Goal: Answer question/provide support: Share knowledge or assist other users

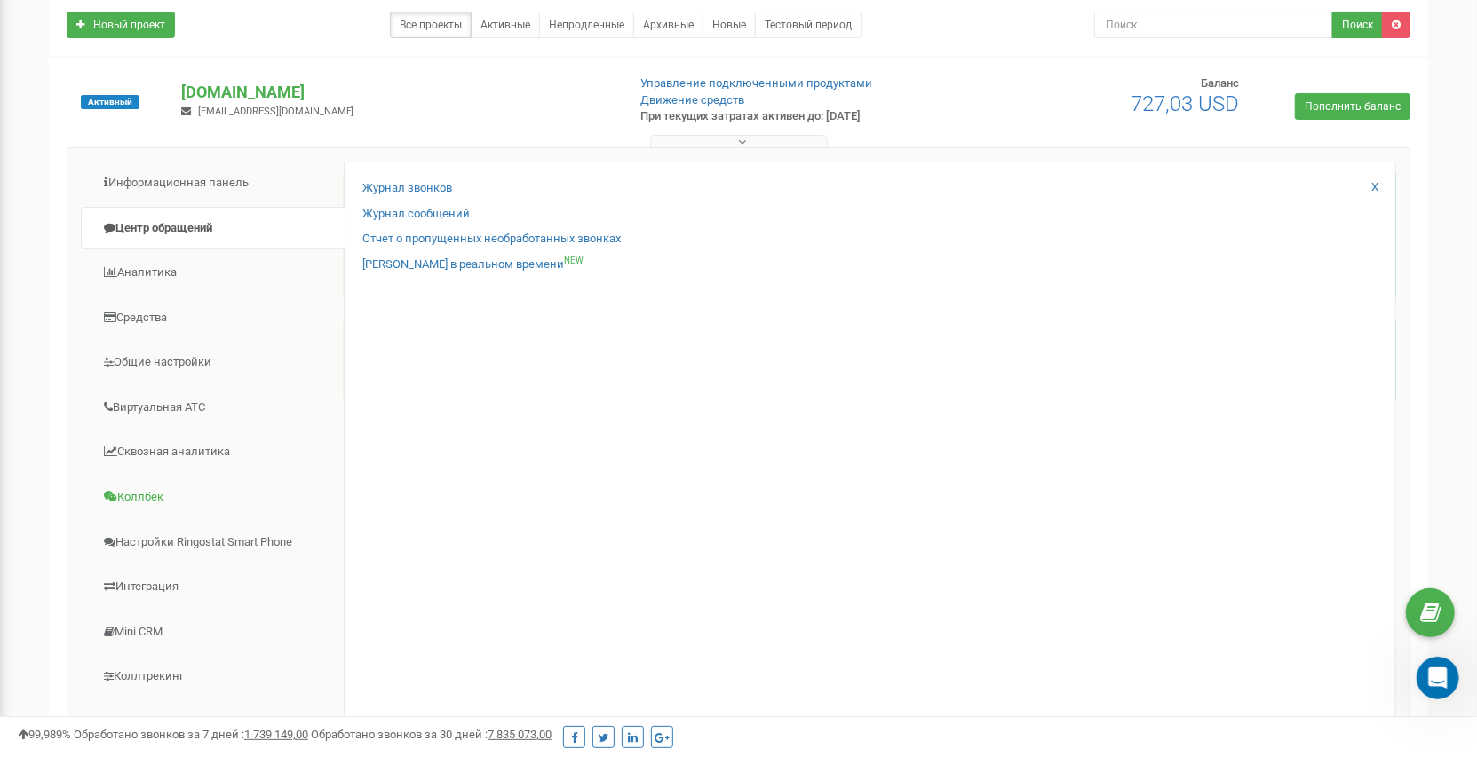
scroll to position [148, 0]
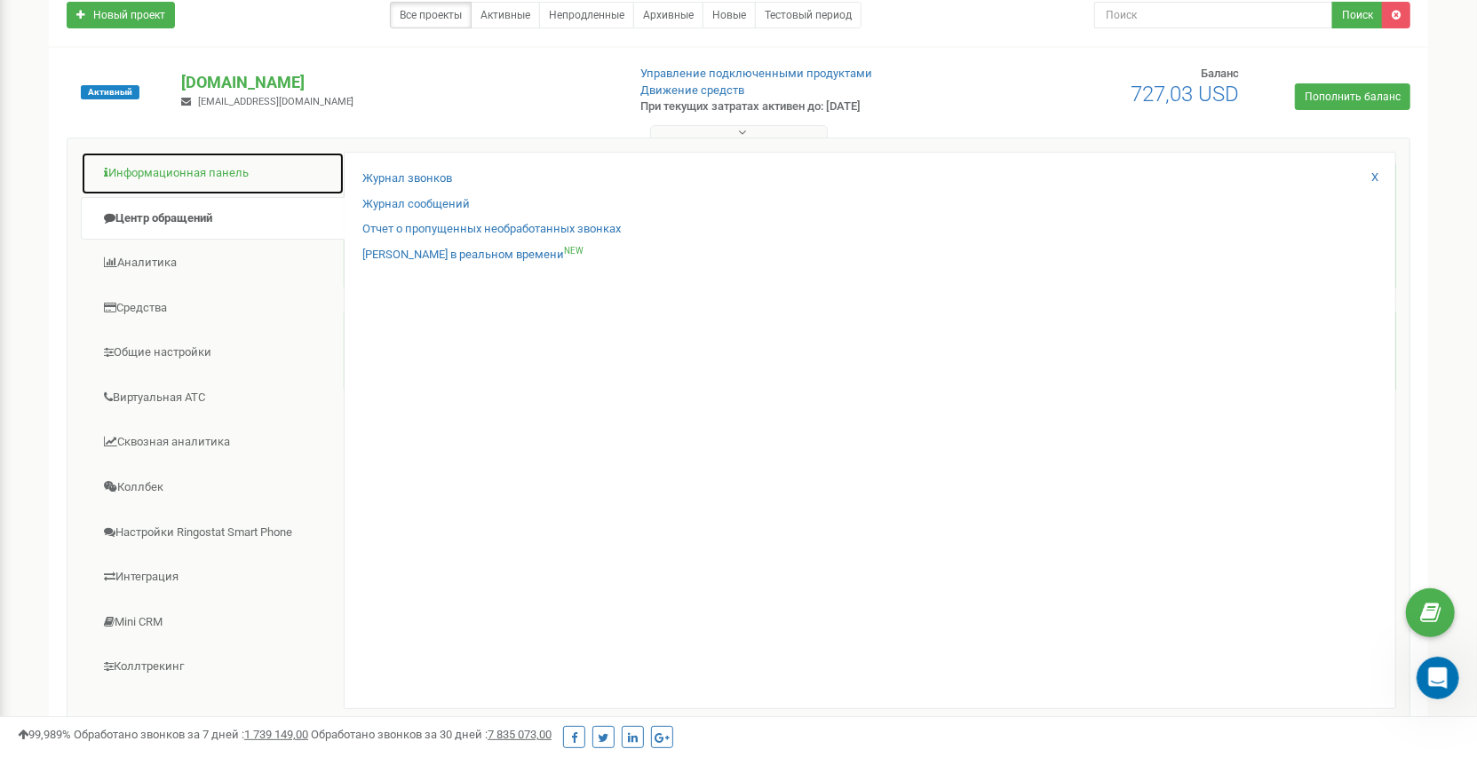
click at [209, 183] on link "Информационная панель" at bounding box center [213, 174] width 264 height 44
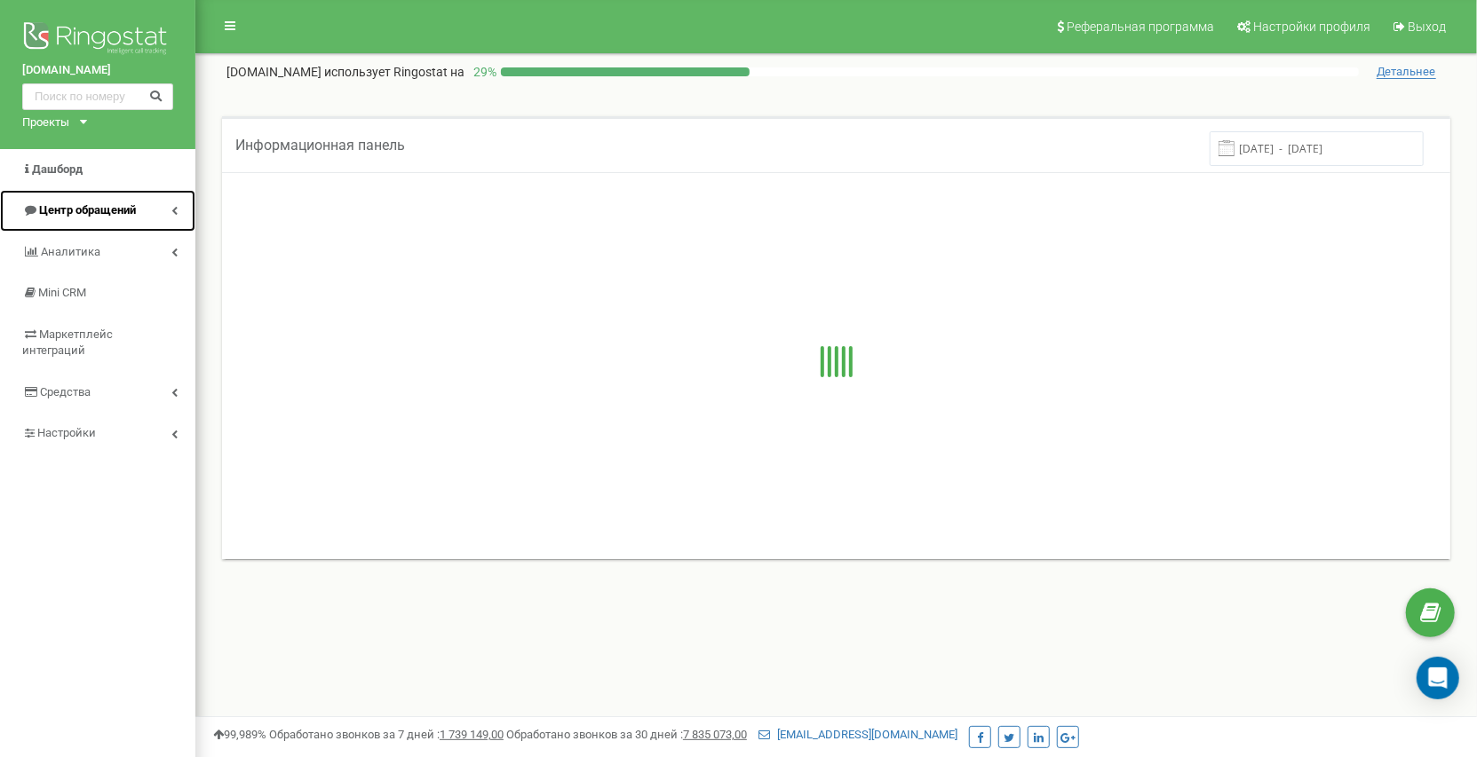
click at [135, 219] on link "Центр обращений" at bounding box center [97, 211] width 195 height 42
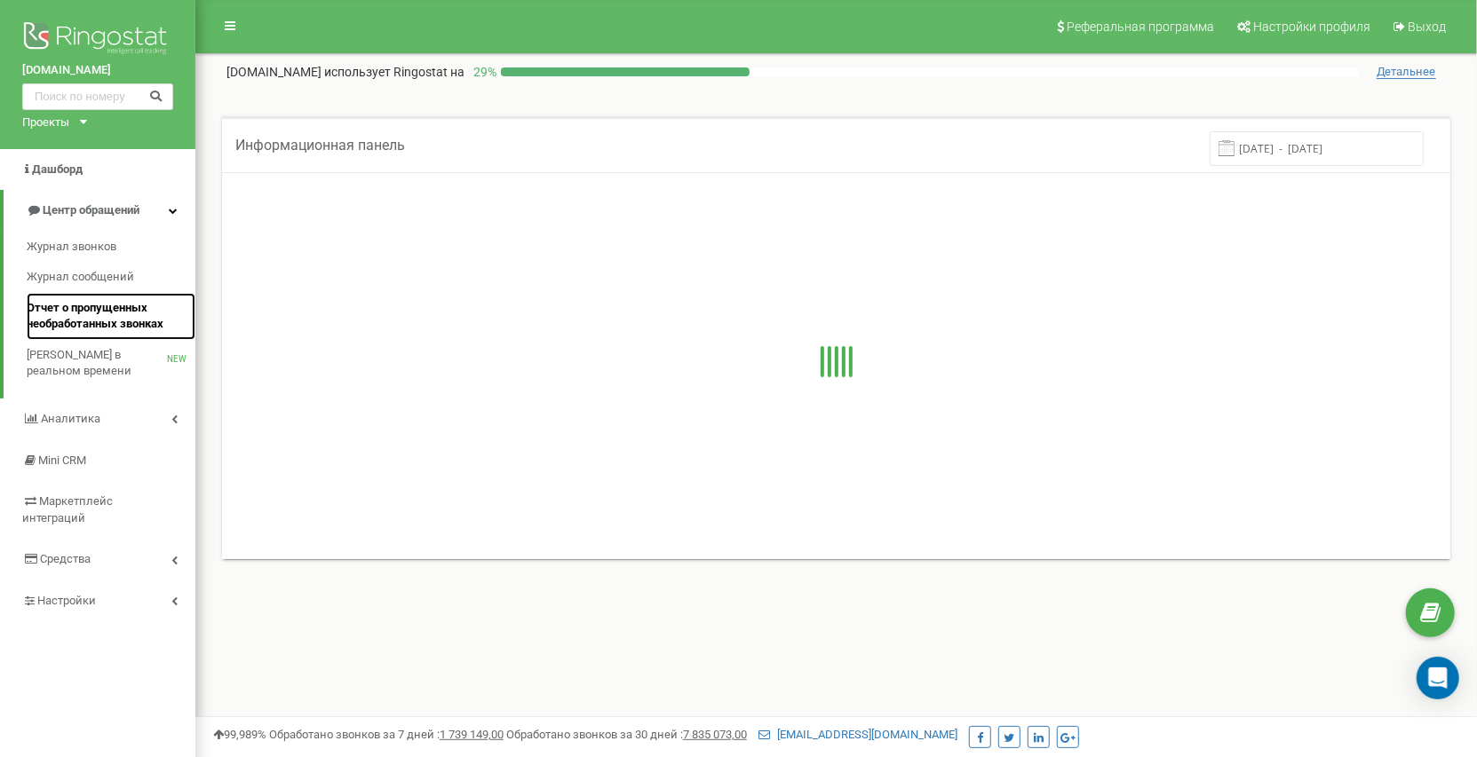
click at [148, 317] on span "Отчет о пропущенных необработанных звонках" at bounding box center [107, 316] width 160 height 33
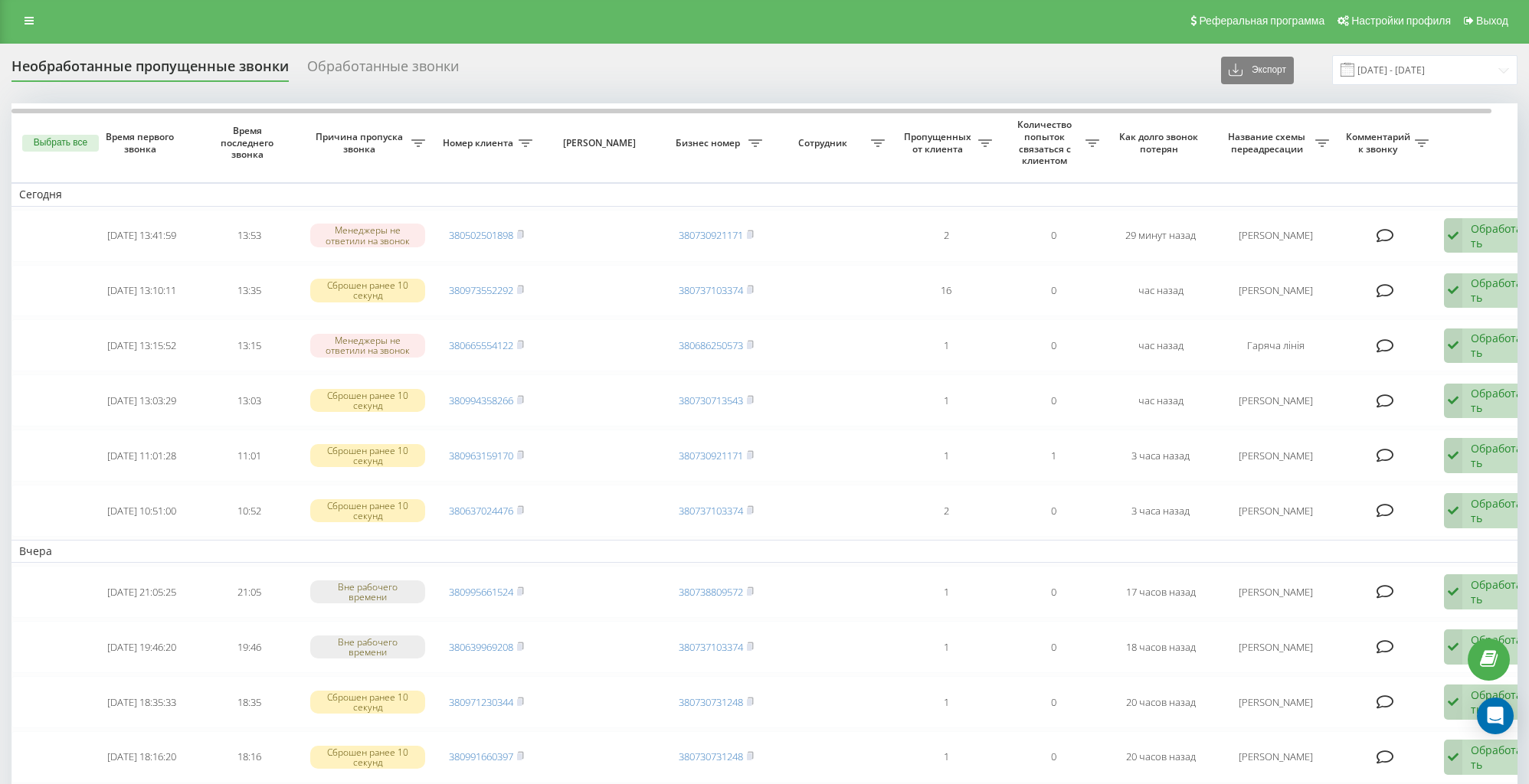
scroll to position [3, 0]
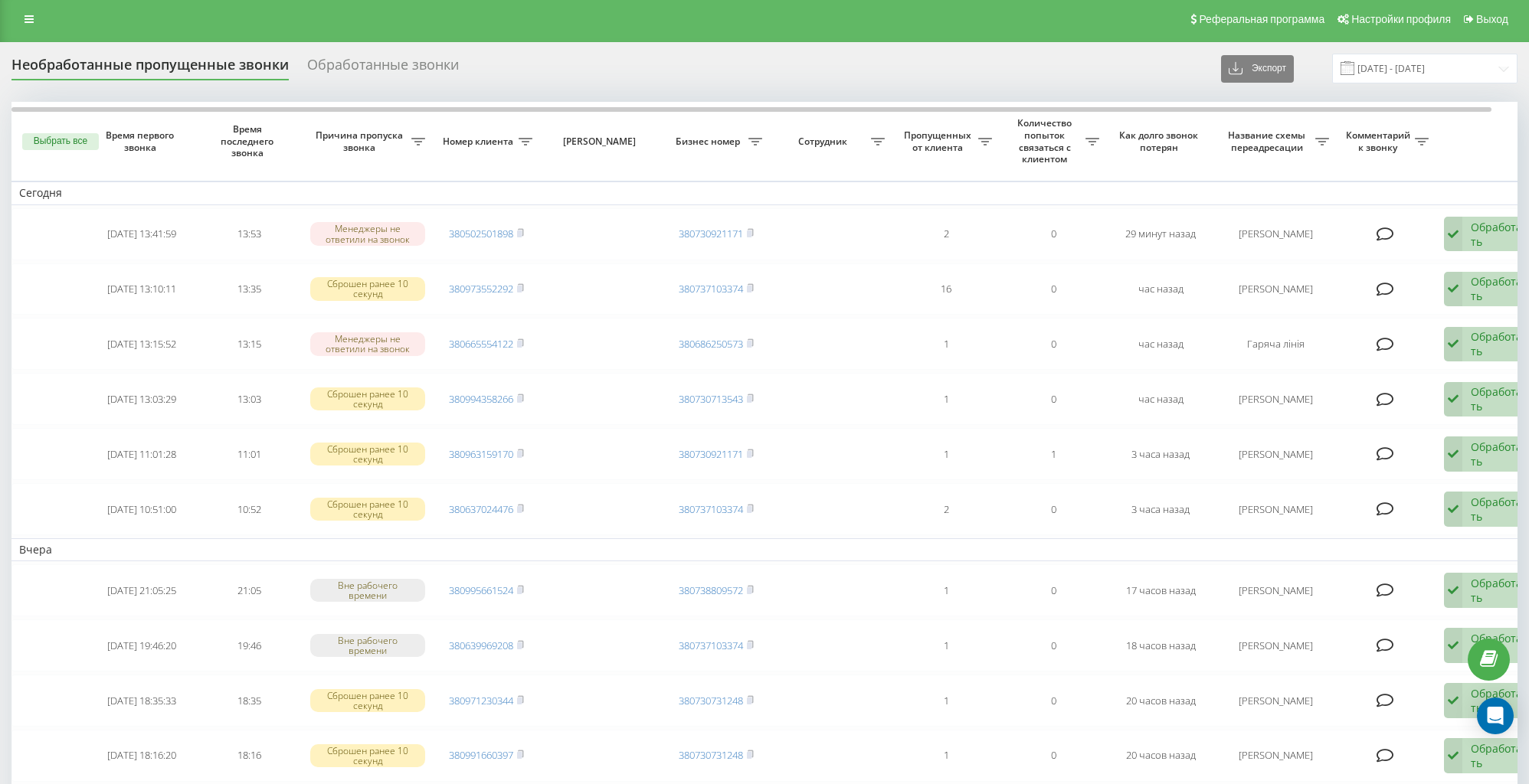
click at [1520, 451] on div "Необработанные пропущенные звонки Обработанные звонки Экспорт .csv .xlsx [DATE]…" at bounding box center [764, 561] width 1529 height 1038
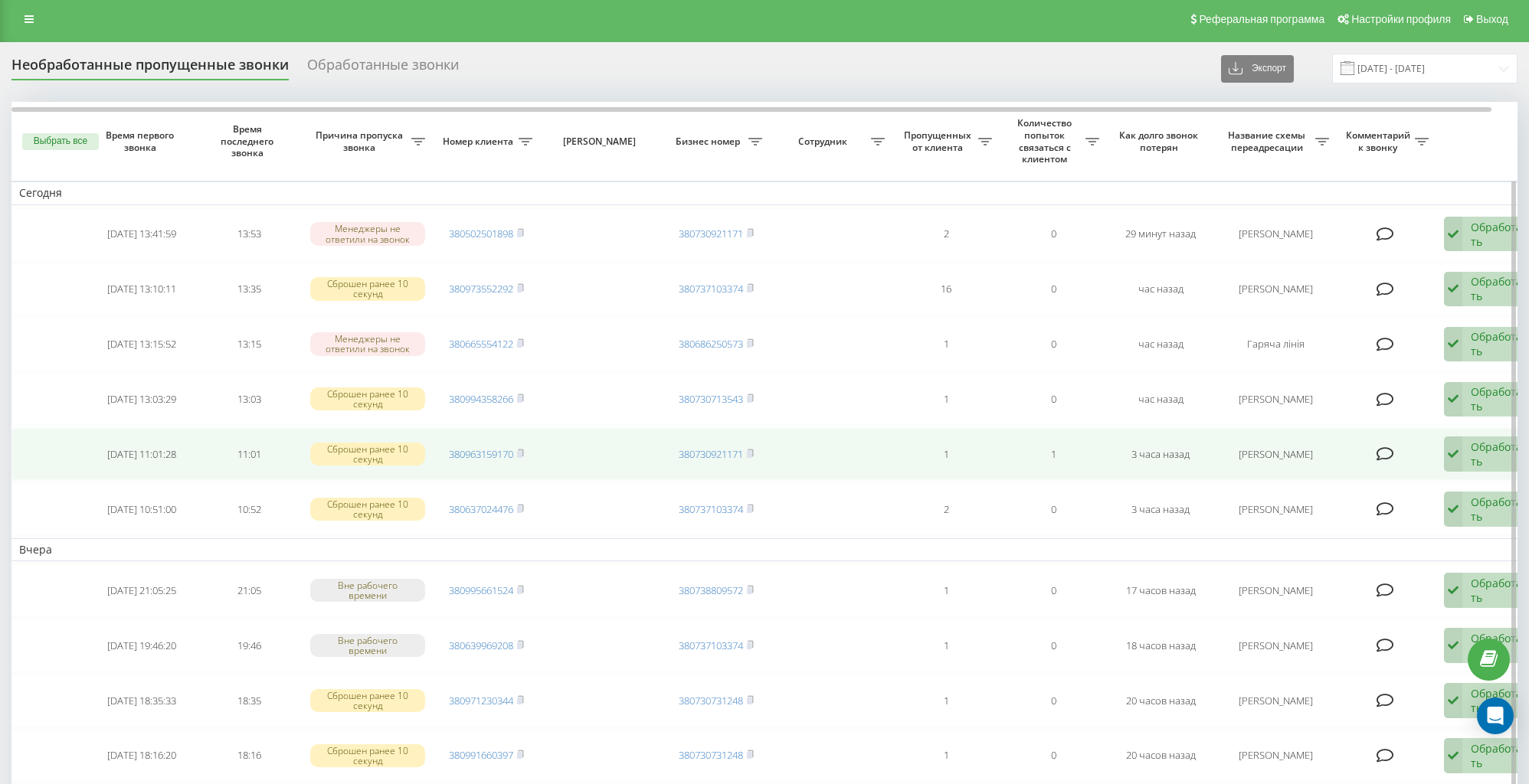
click at [1488, 460] on div "Обработать" at bounding box center [1497, 455] width 53 height 29
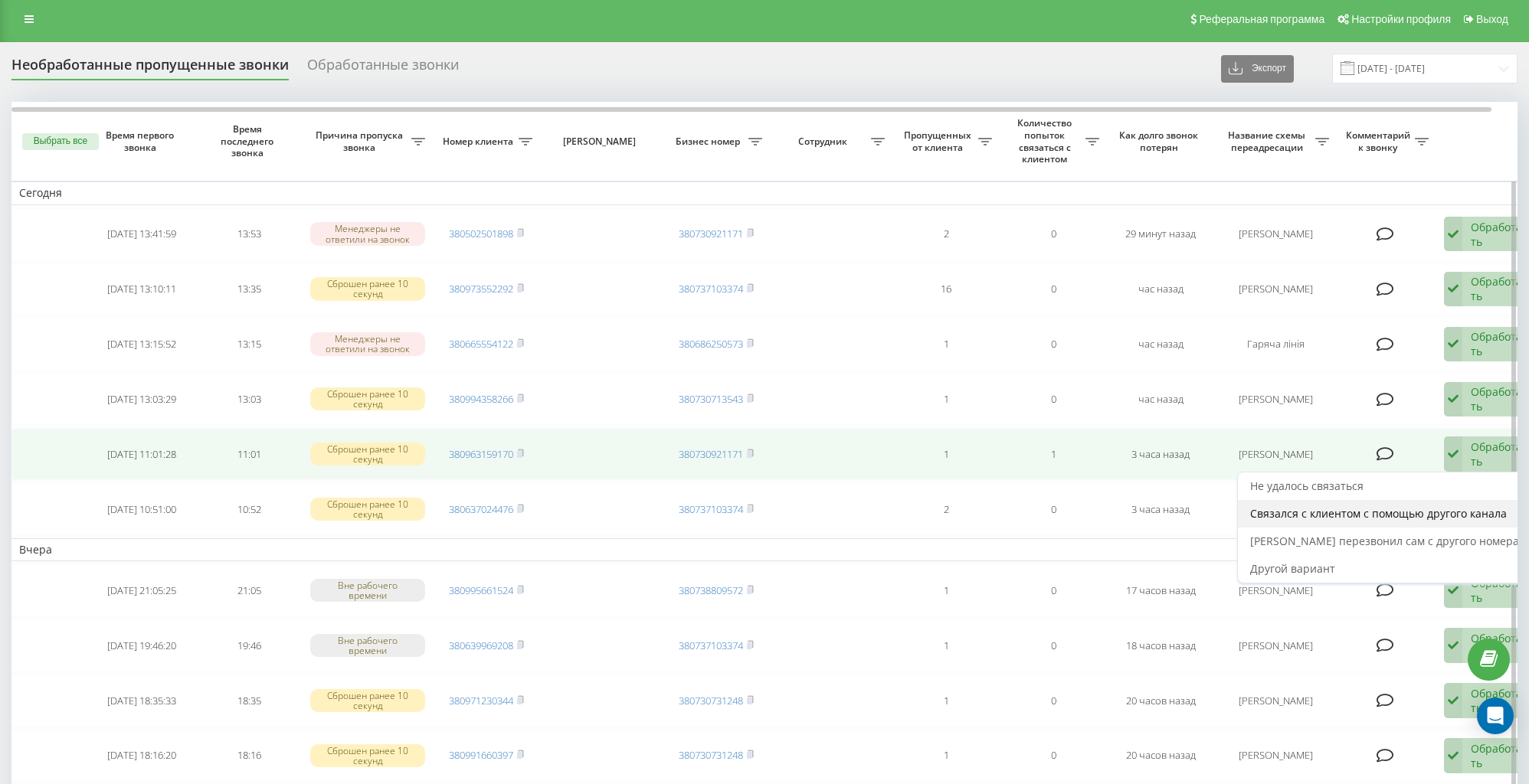
click at [1438, 510] on span "Связался с клиентом с помощью другого канала" at bounding box center [1378, 513] width 256 height 15
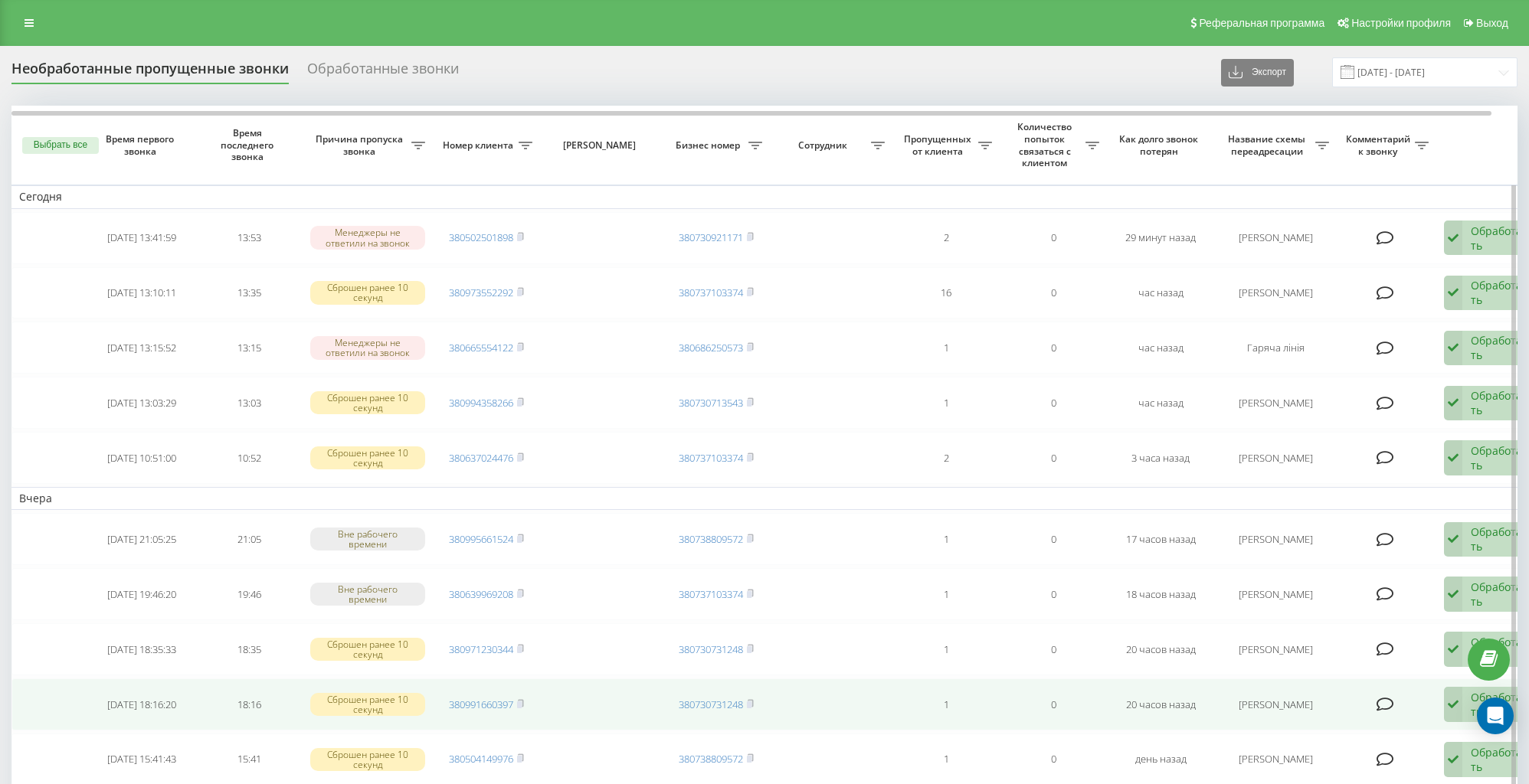
scroll to position [237, 0]
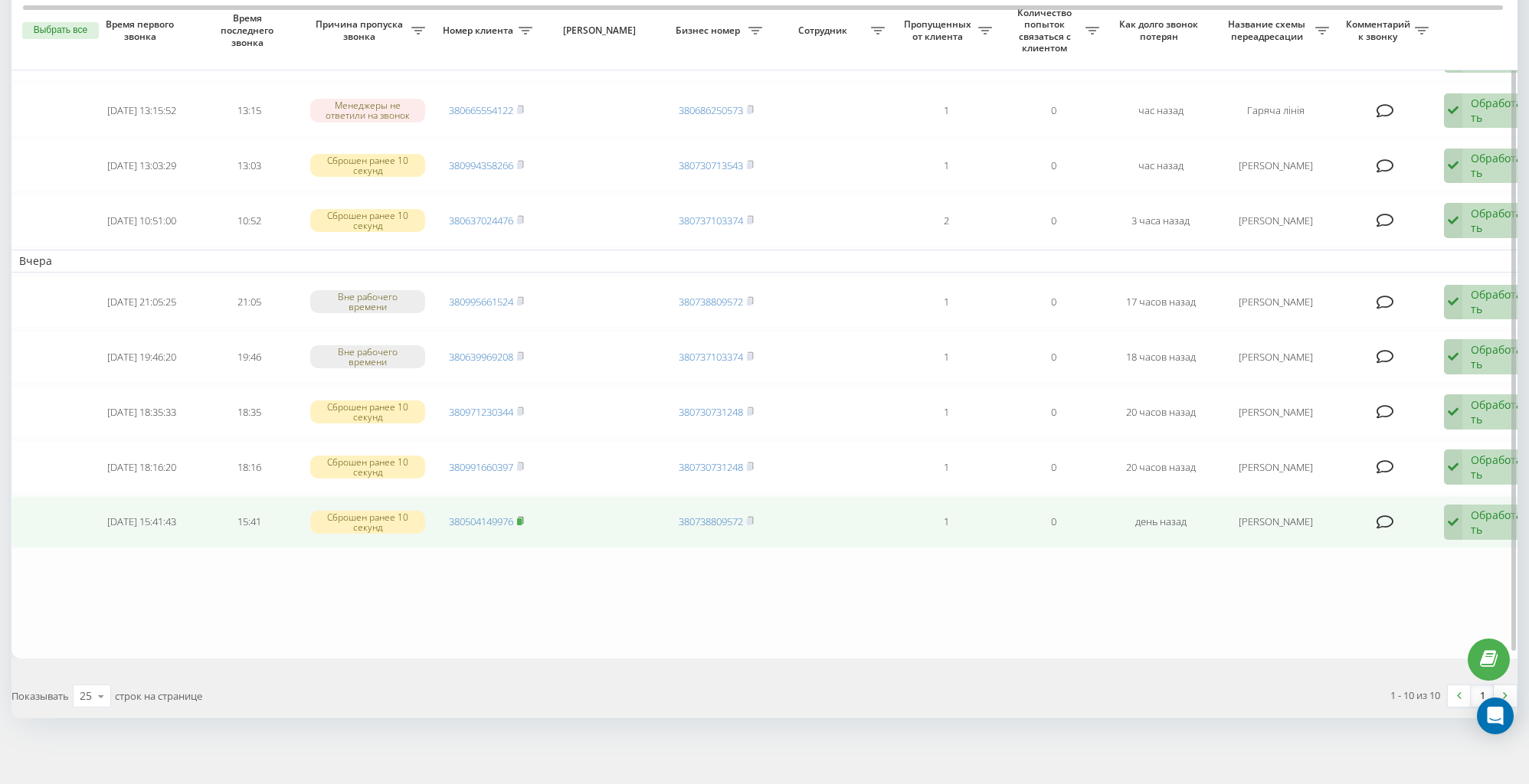
click at [523, 517] on icon at bounding box center [520, 520] width 5 height 7
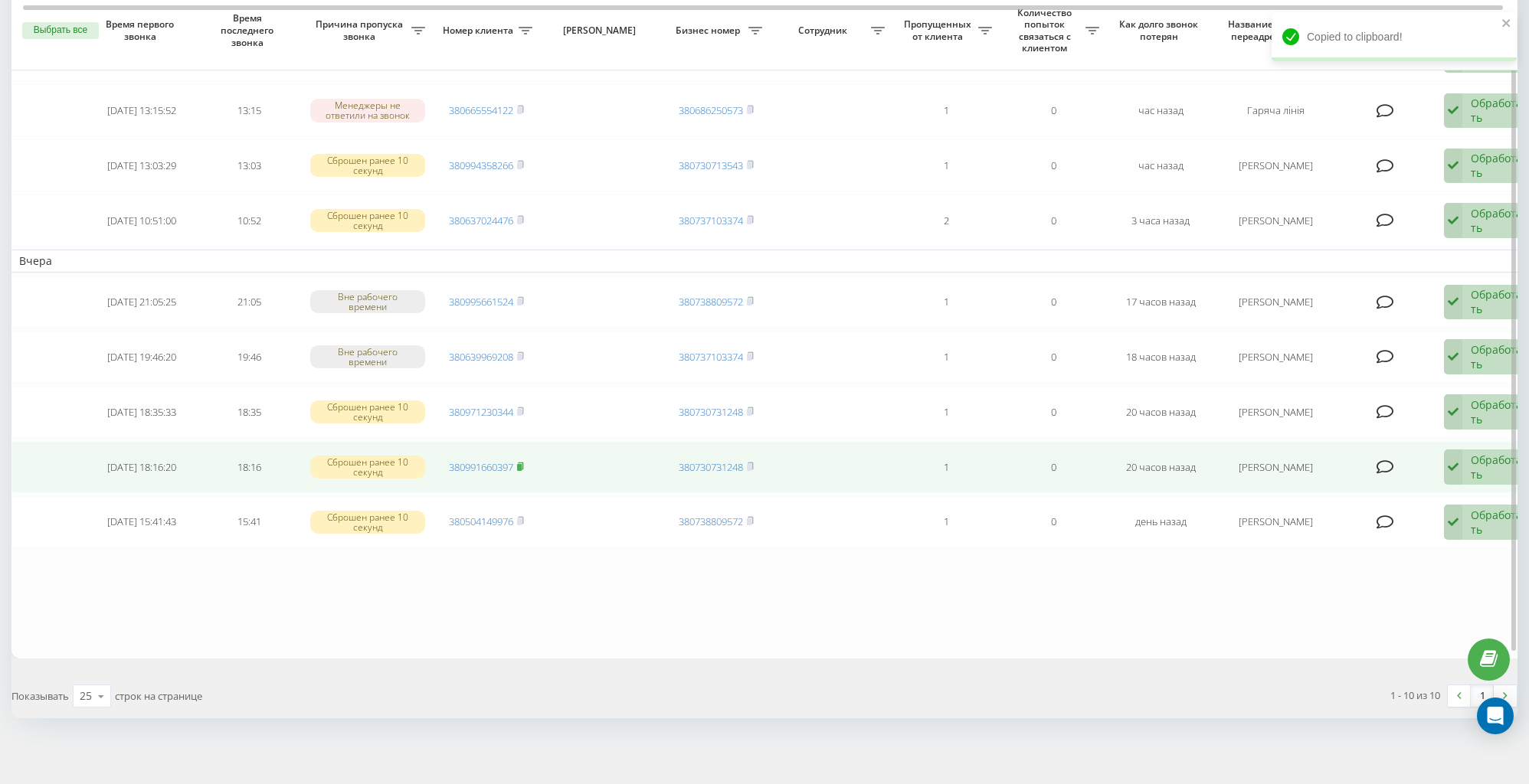
click at [523, 461] on icon at bounding box center [520, 465] width 5 height 7
click at [522, 464] on rect at bounding box center [519, 467] width 4 height 7
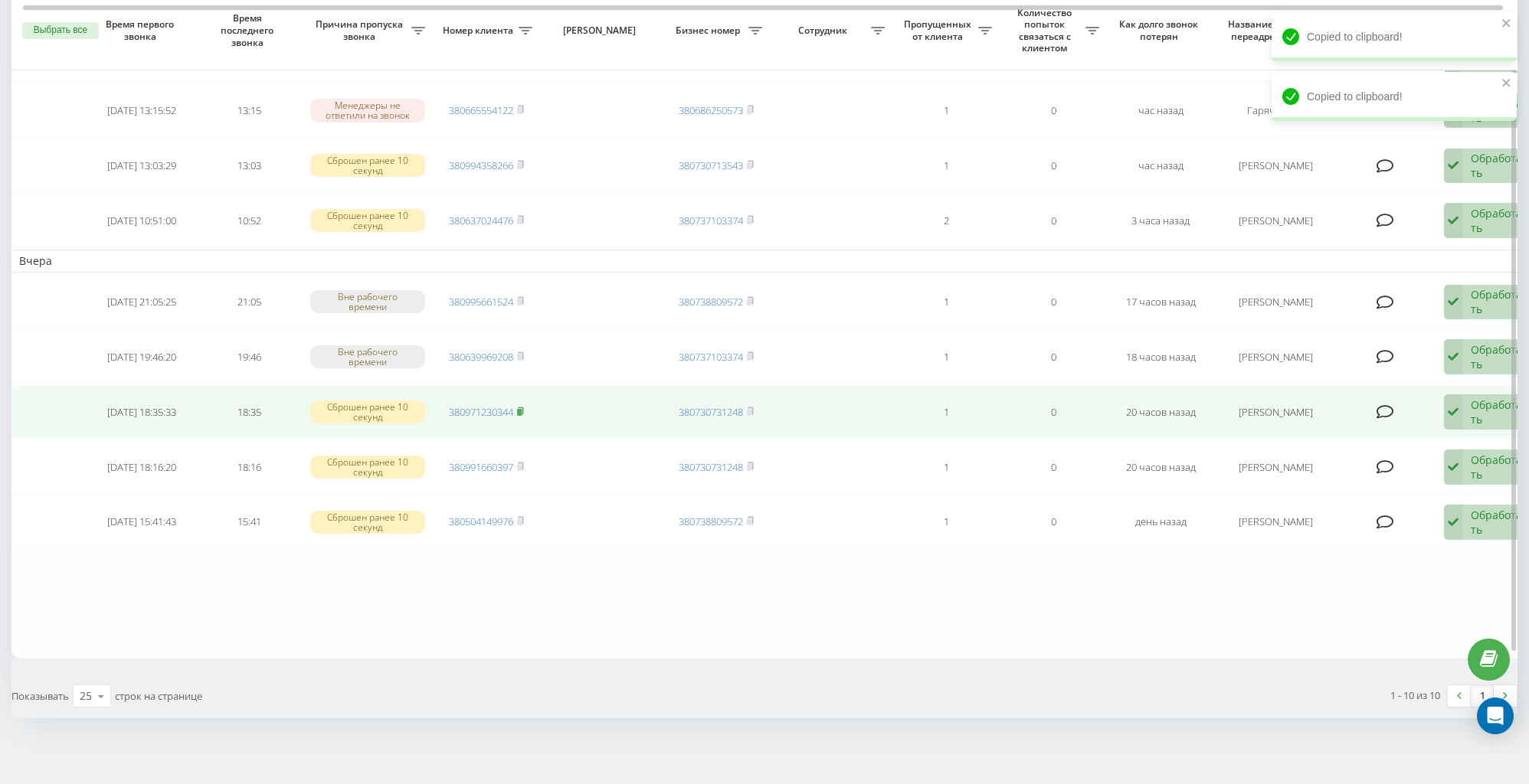
click at [521, 409] on rect at bounding box center [519, 412] width 4 height 7
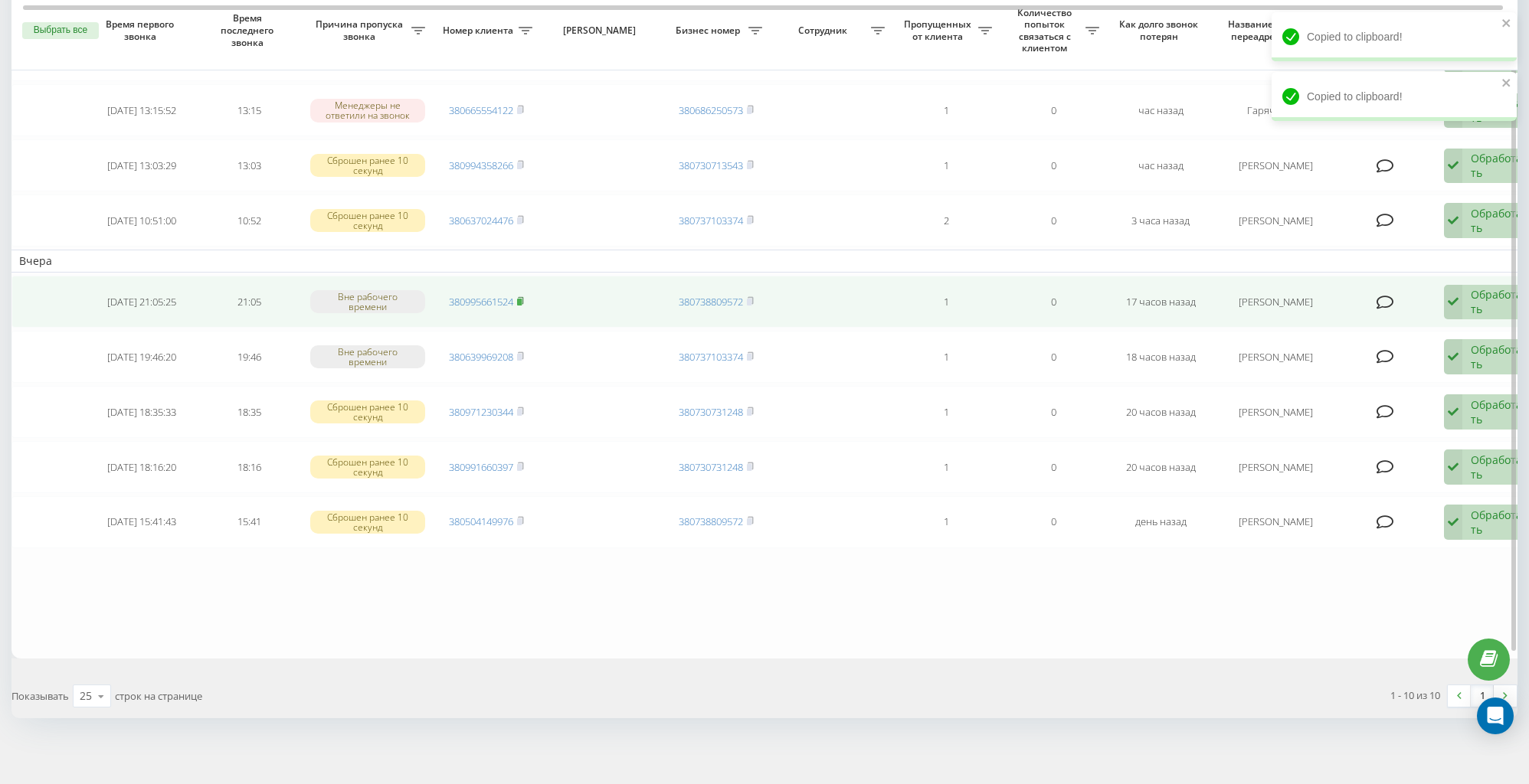
click at [524, 297] on icon at bounding box center [520, 301] width 7 height 9
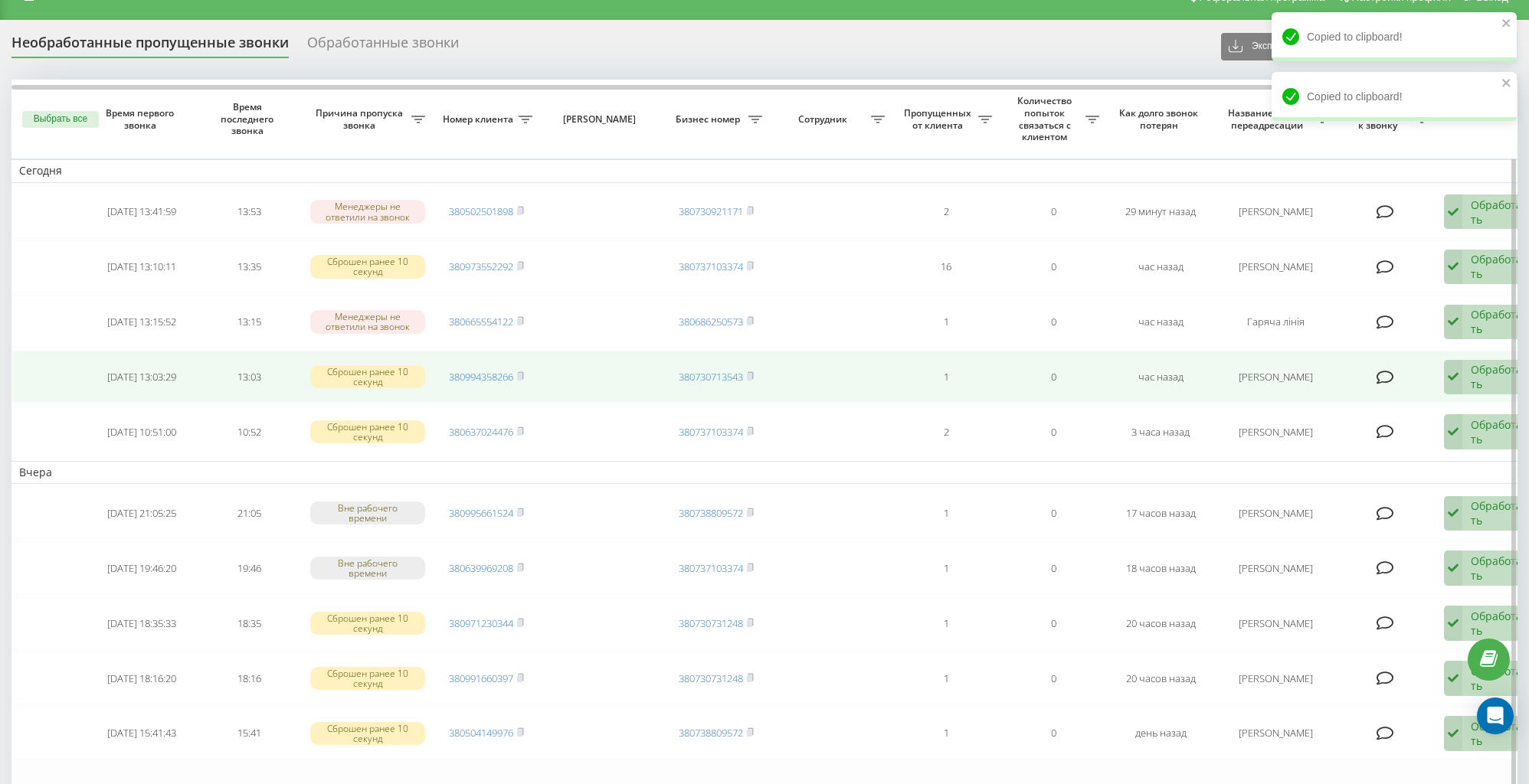
scroll to position [0, 0]
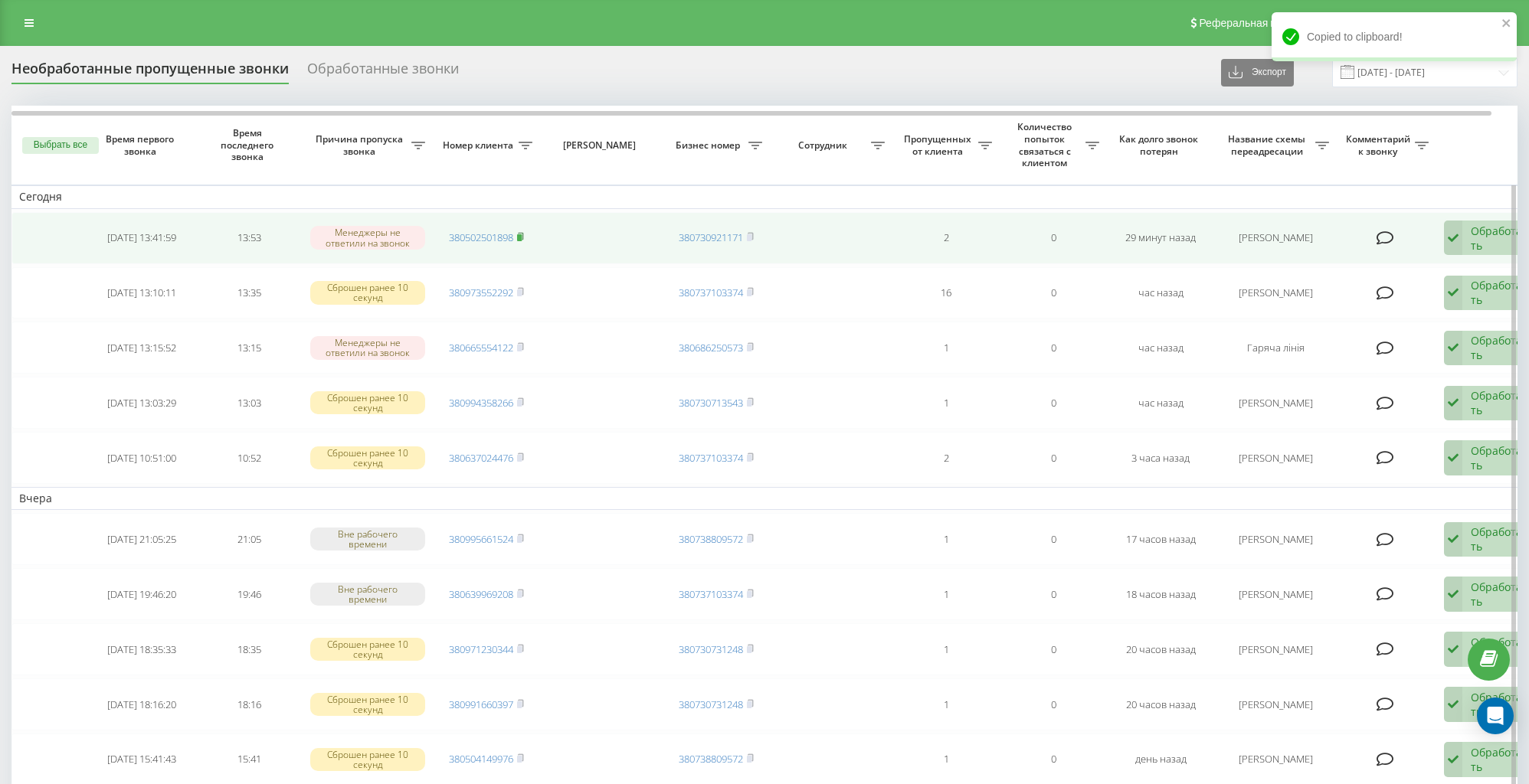
click at [524, 235] on icon at bounding box center [520, 236] width 7 height 9
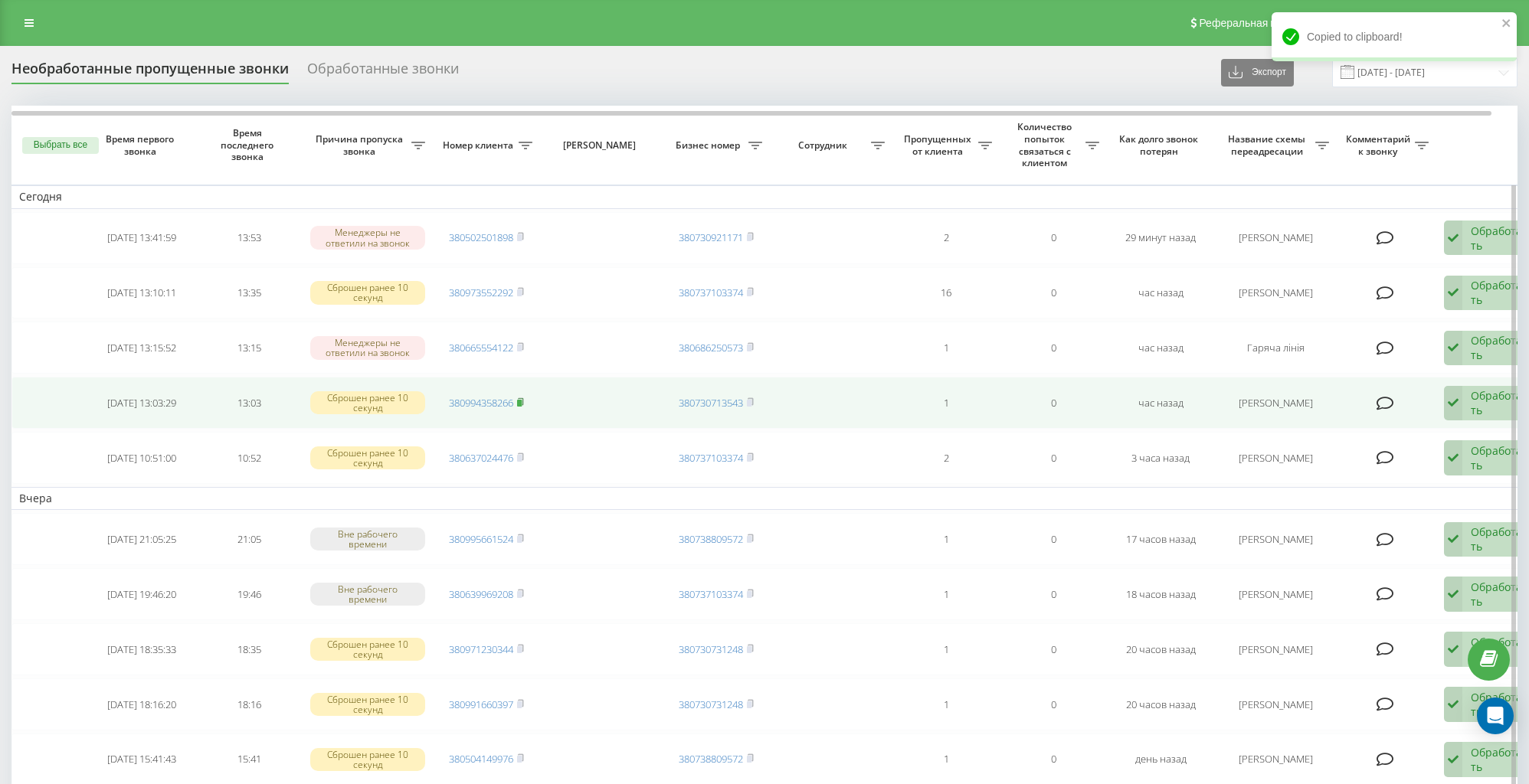
click at [519, 400] on rect at bounding box center [519, 404] width 4 height 7
click at [1481, 393] on div "Обработать" at bounding box center [1497, 403] width 53 height 29
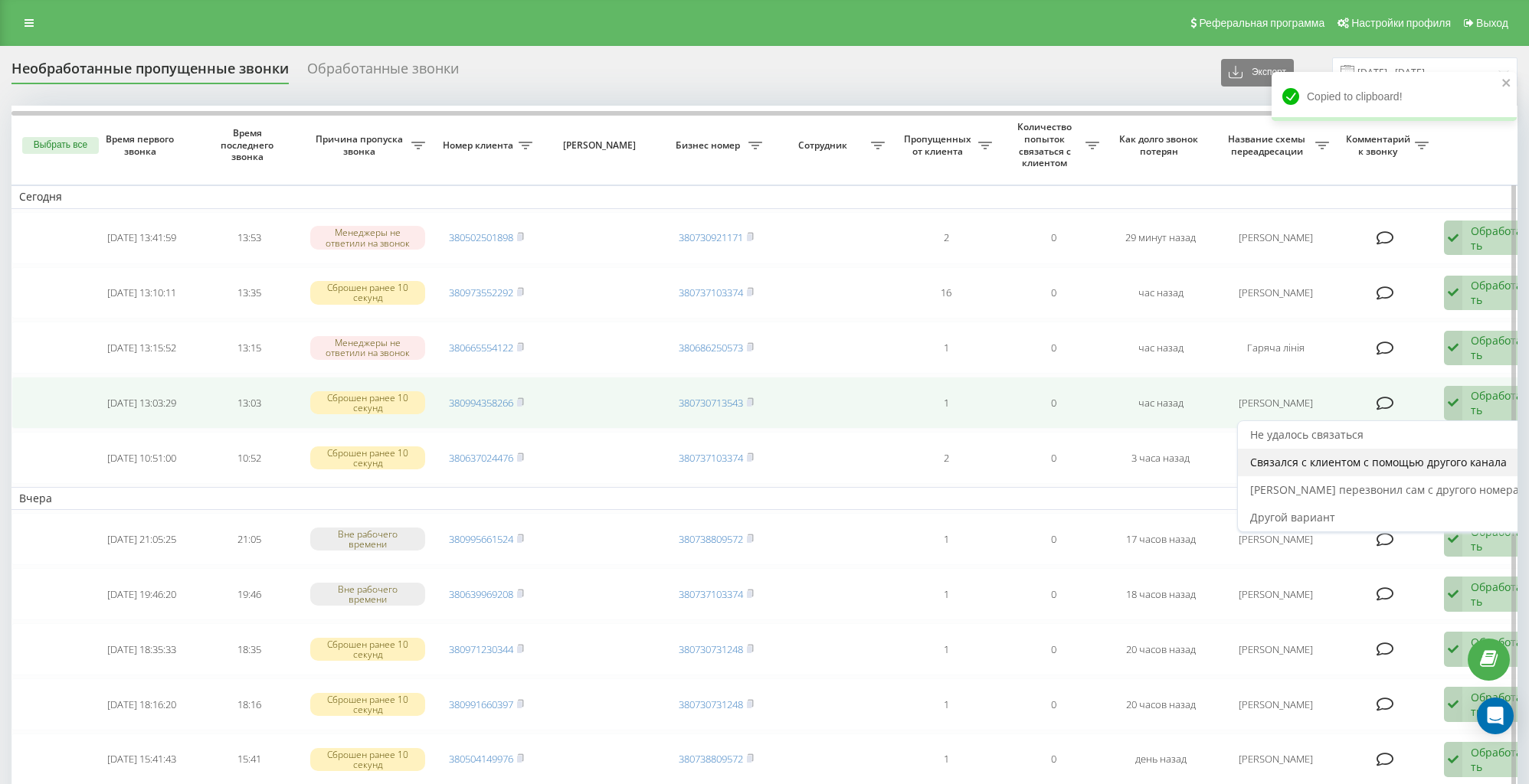
click at [1451, 456] on span "Связался с клиентом с помощью другого канала" at bounding box center [1378, 461] width 256 height 15
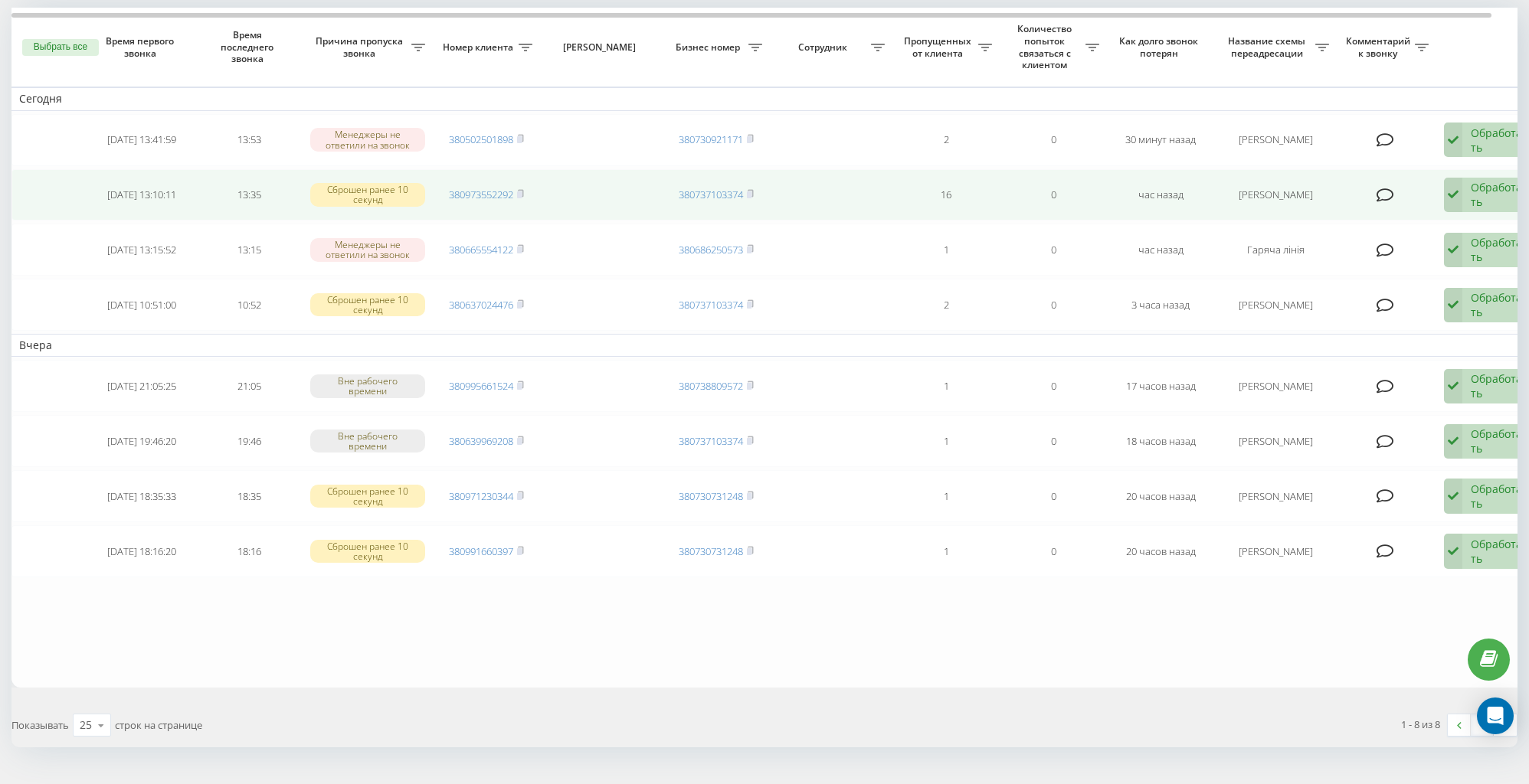
scroll to position [93, 0]
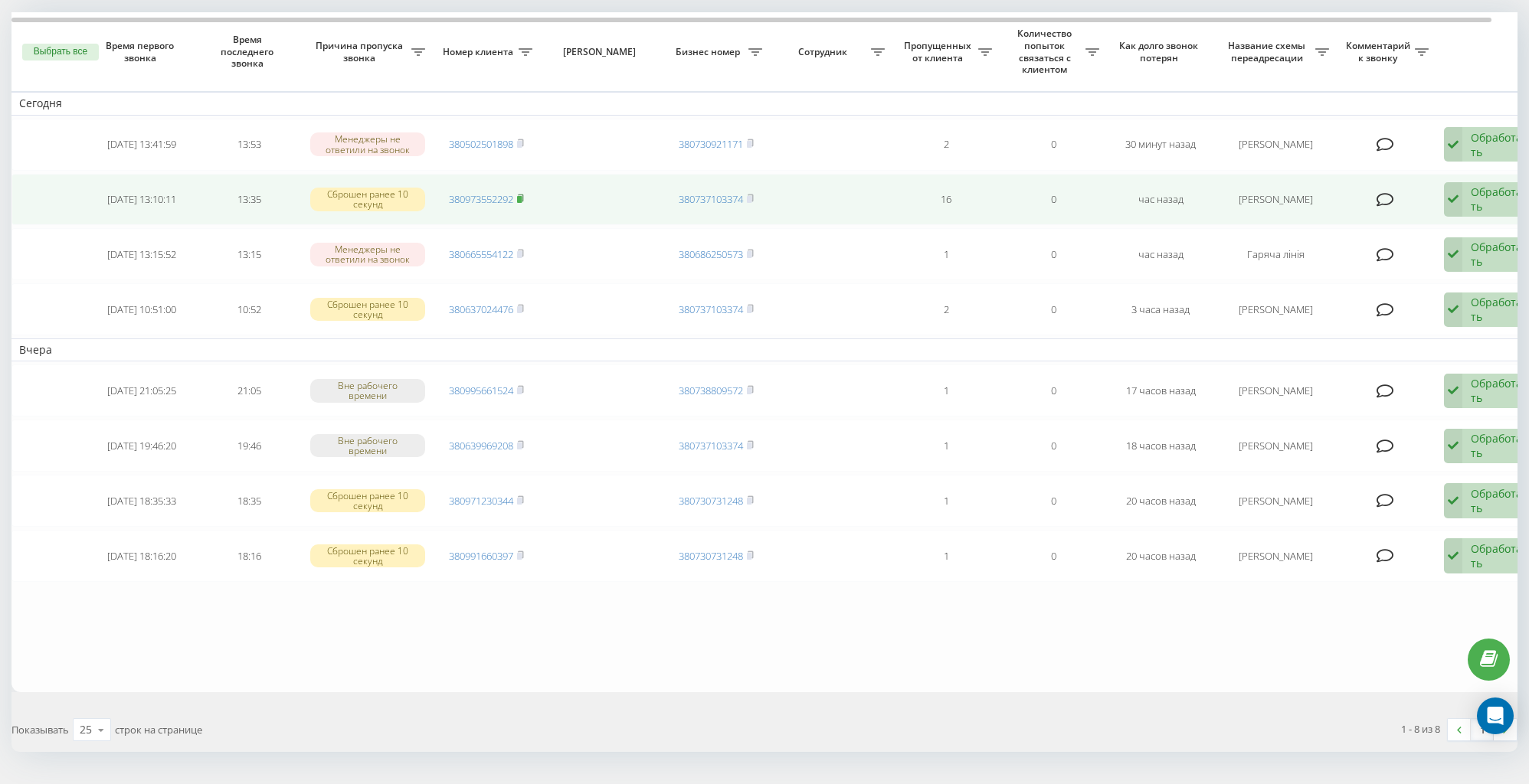
click at [521, 196] on rect at bounding box center [519, 199] width 4 height 7
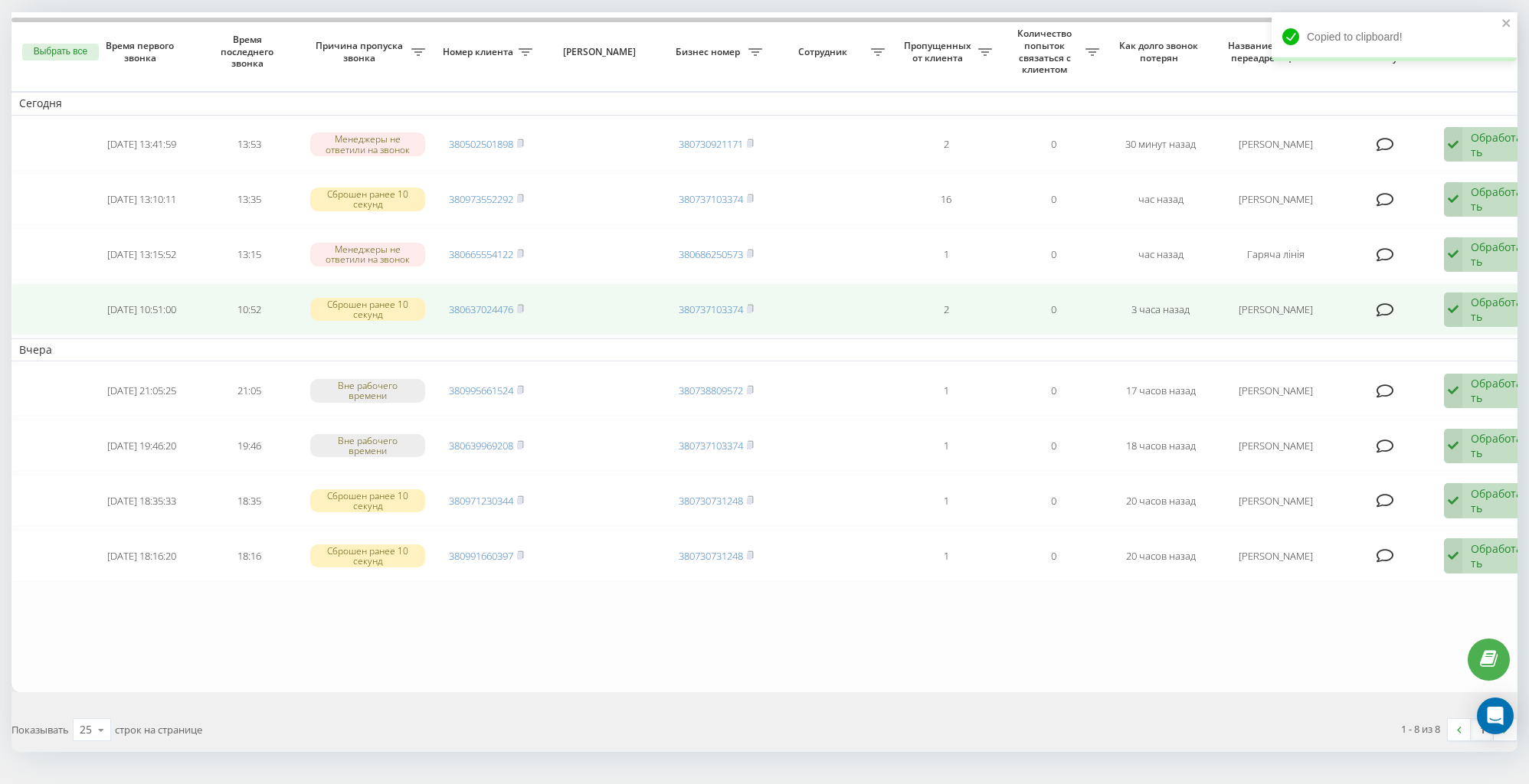
click at [527, 304] on td "380637024476" at bounding box center [487, 310] width 107 height 52
click at [523, 304] on icon at bounding box center [520, 309] width 7 height 9
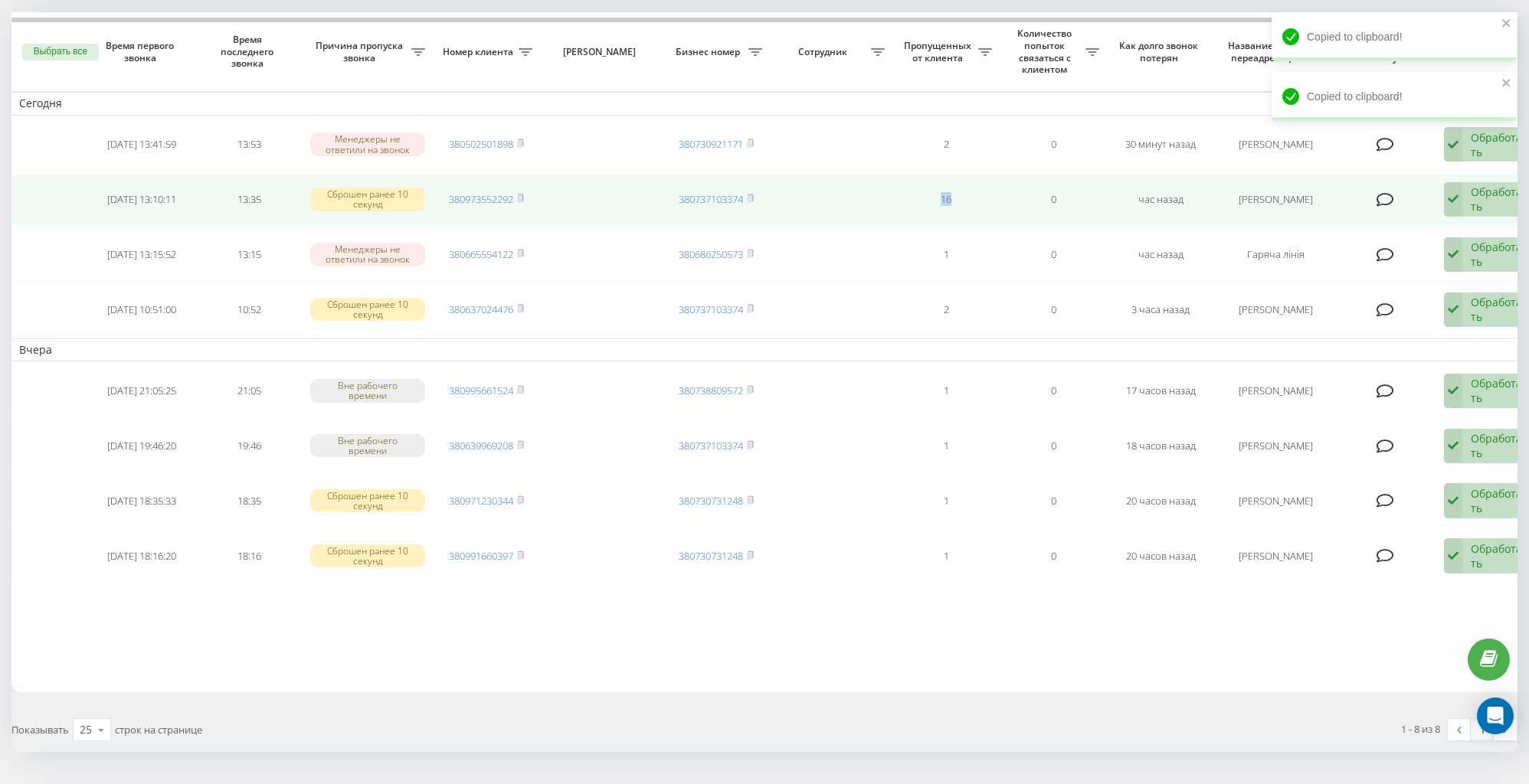
drag, startPoint x: 961, startPoint y: 198, endPoint x: 939, endPoint y: 196, distance: 22.1
click at [939, 196] on td "16" at bounding box center [946, 200] width 107 height 52
drag, startPoint x: 941, startPoint y: 202, endPoint x: 959, endPoint y: 198, distance: 18.4
click at [959, 198] on td "16" at bounding box center [946, 200] width 107 height 52
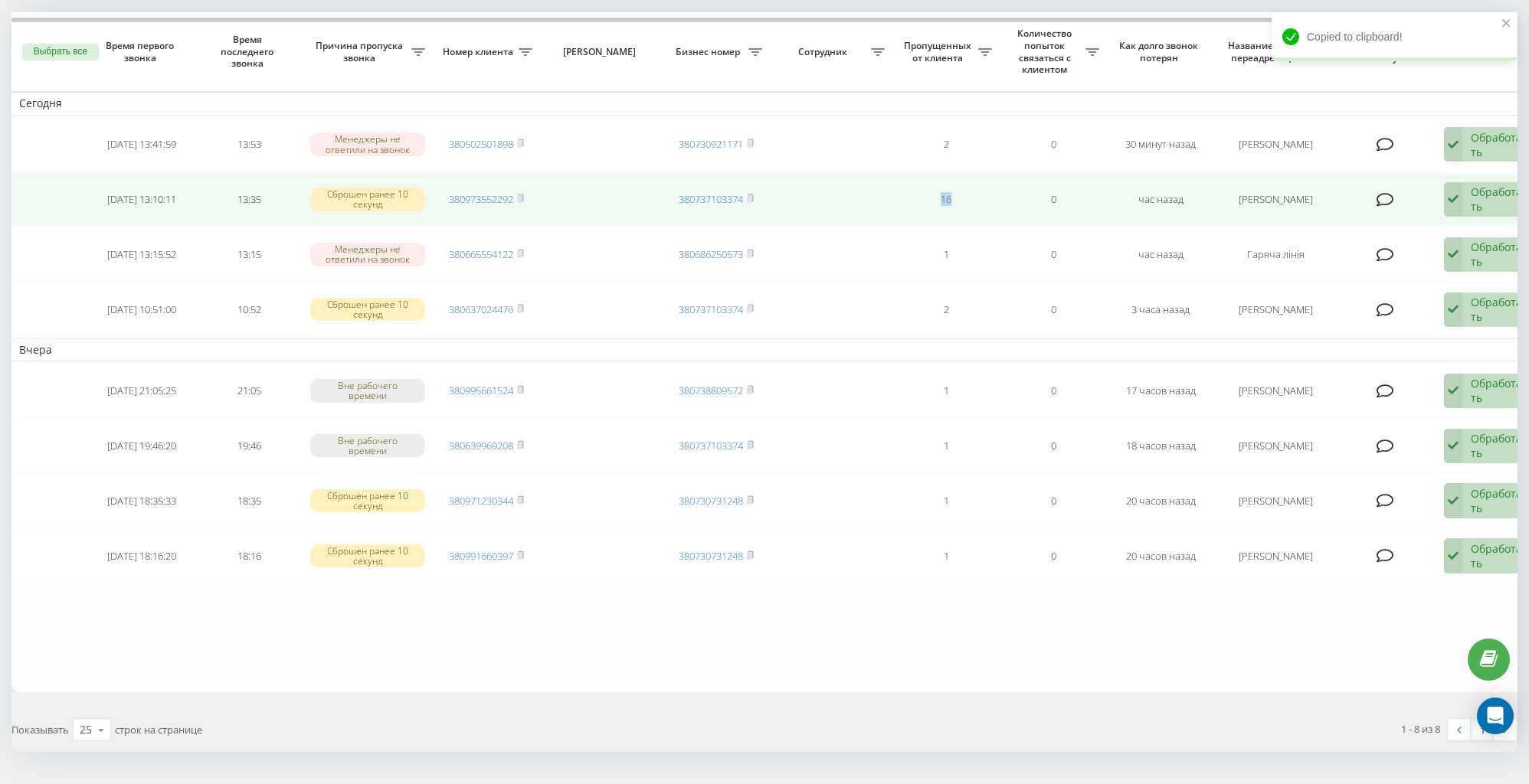
click at [959, 198] on td "16" at bounding box center [946, 200] width 107 height 52
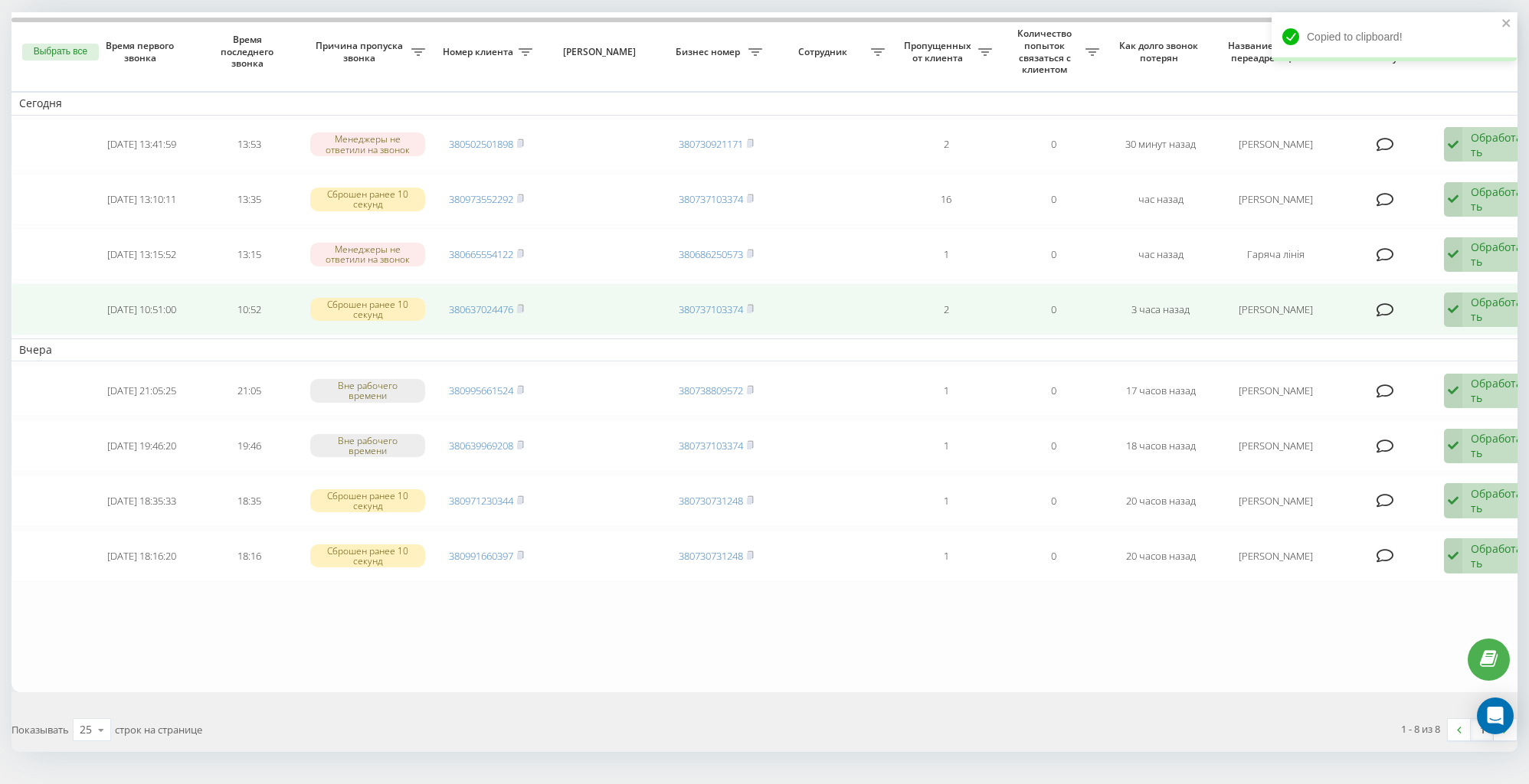
click at [526, 305] on td "380637024476" at bounding box center [487, 310] width 107 height 52
click at [521, 306] on rect at bounding box center [519, 310] width 4 height 7
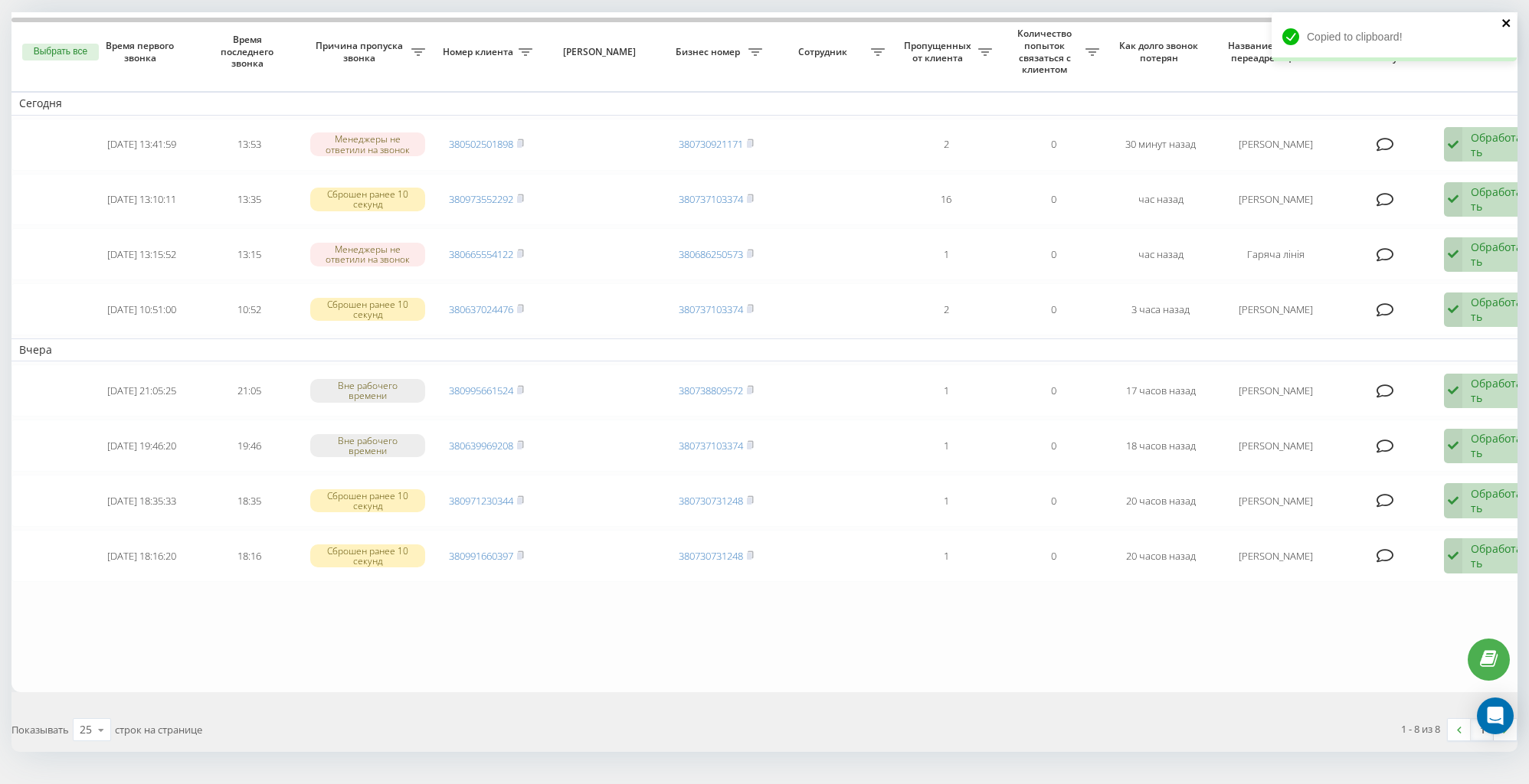
click at [1509, 22] on icon "close" at bounding box center [1507, 23] width 10 height 12
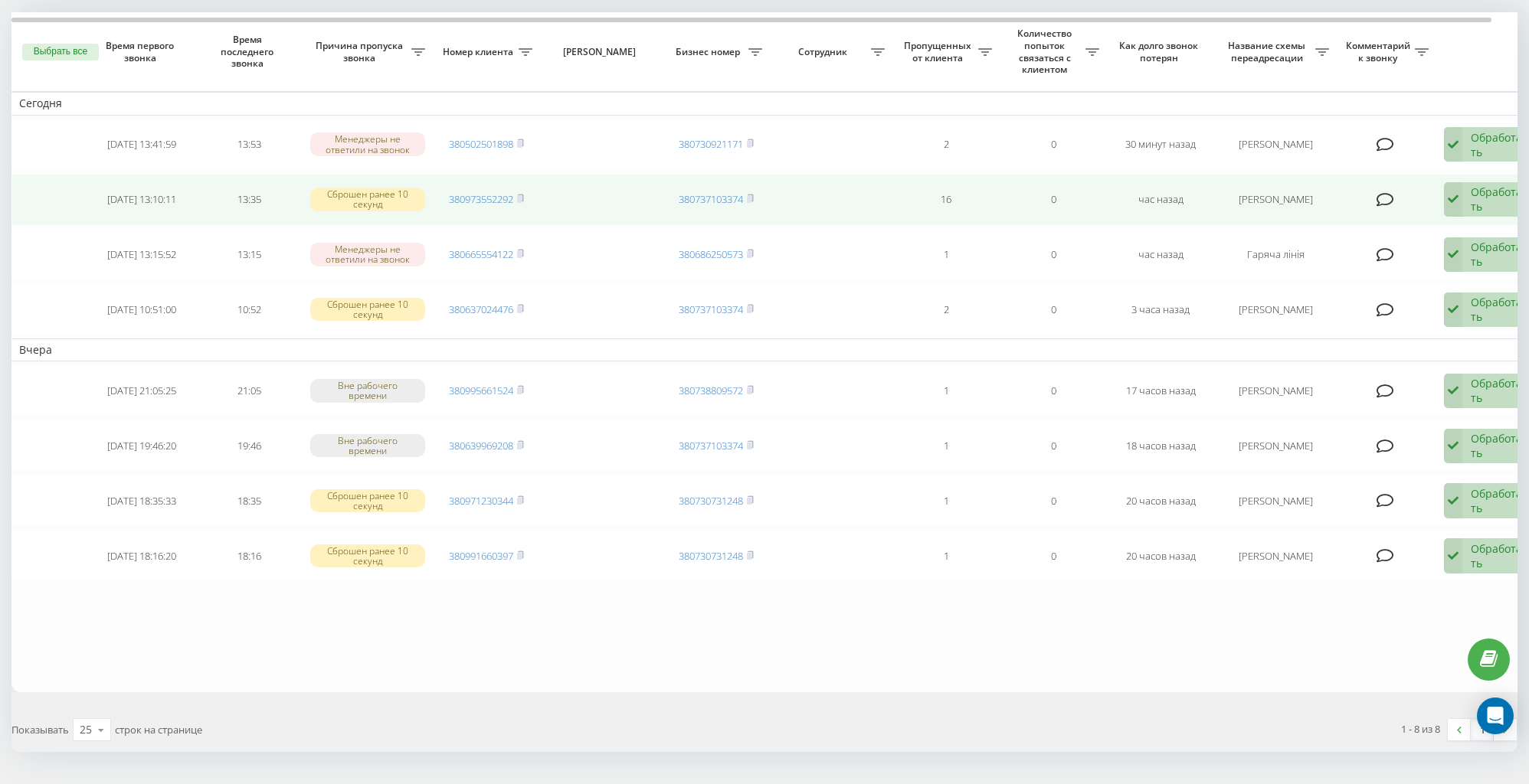
click at [904, 191] on td "16" at bounding box center [946, 200] width 107 height 52
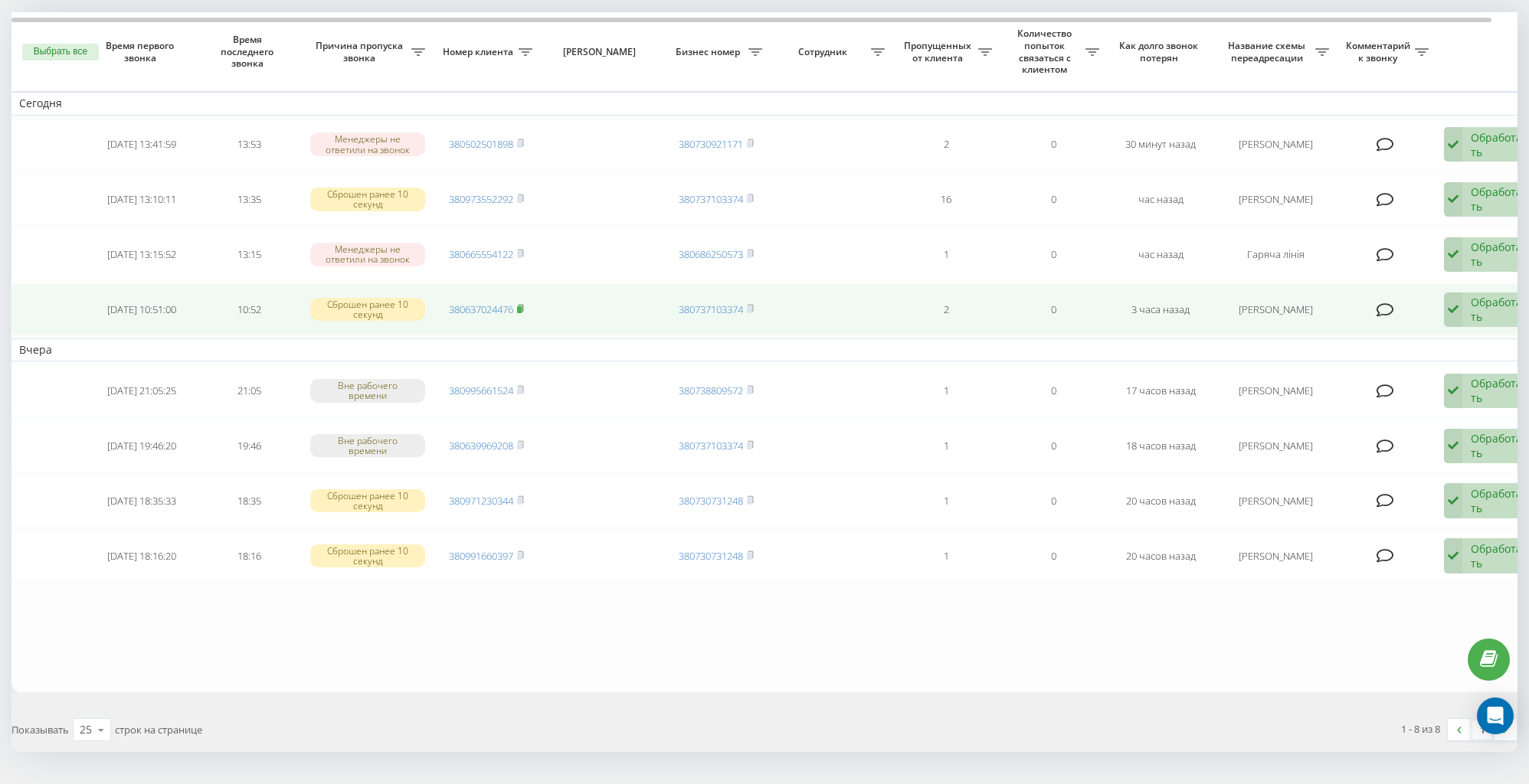
click at [522, 306] on rect at bounding box center [519, 310] width 4 height 7
click at [521, 306] on rect at bounding box center [519, 310] width 4 height 7
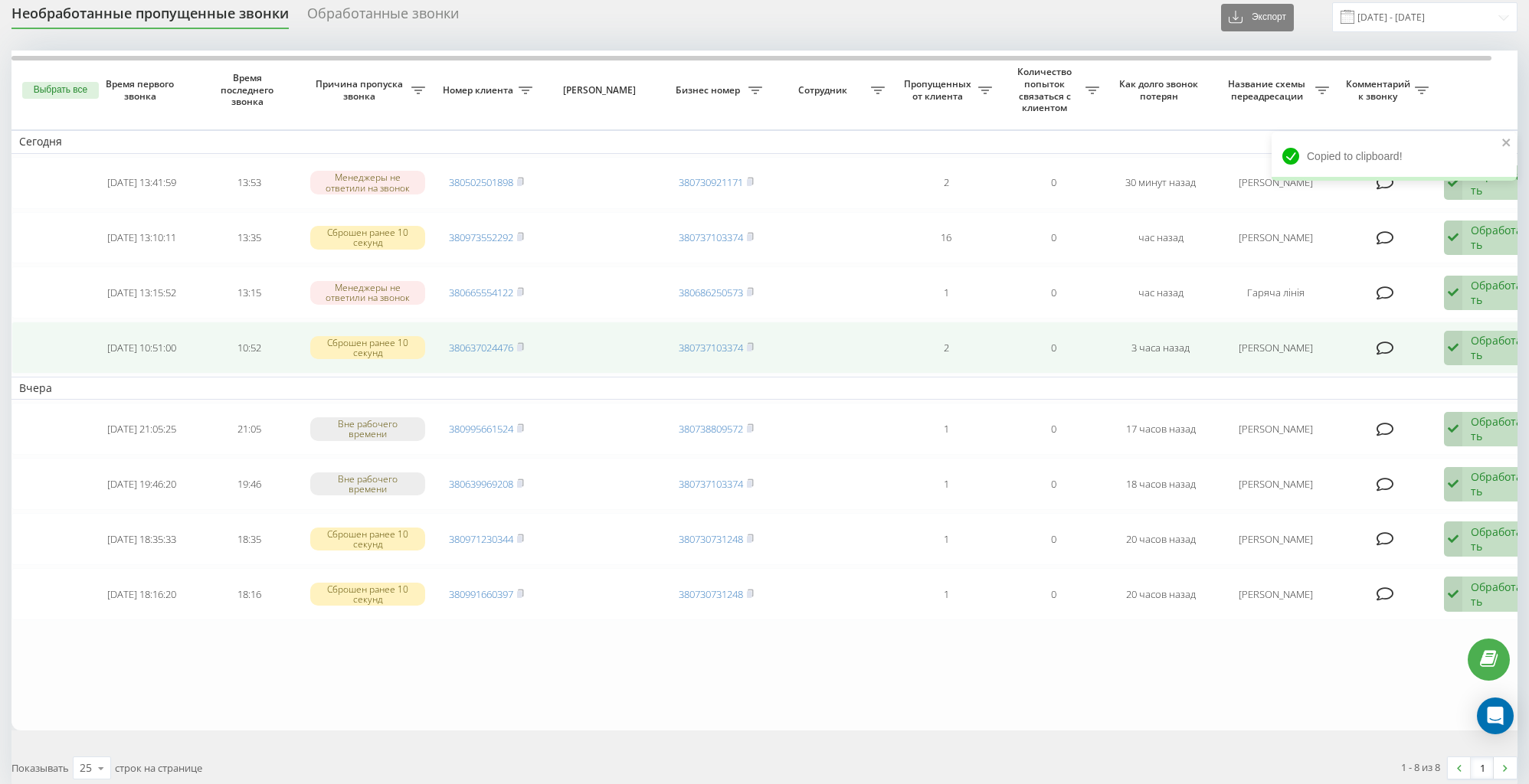
scroll to position [53, 0]
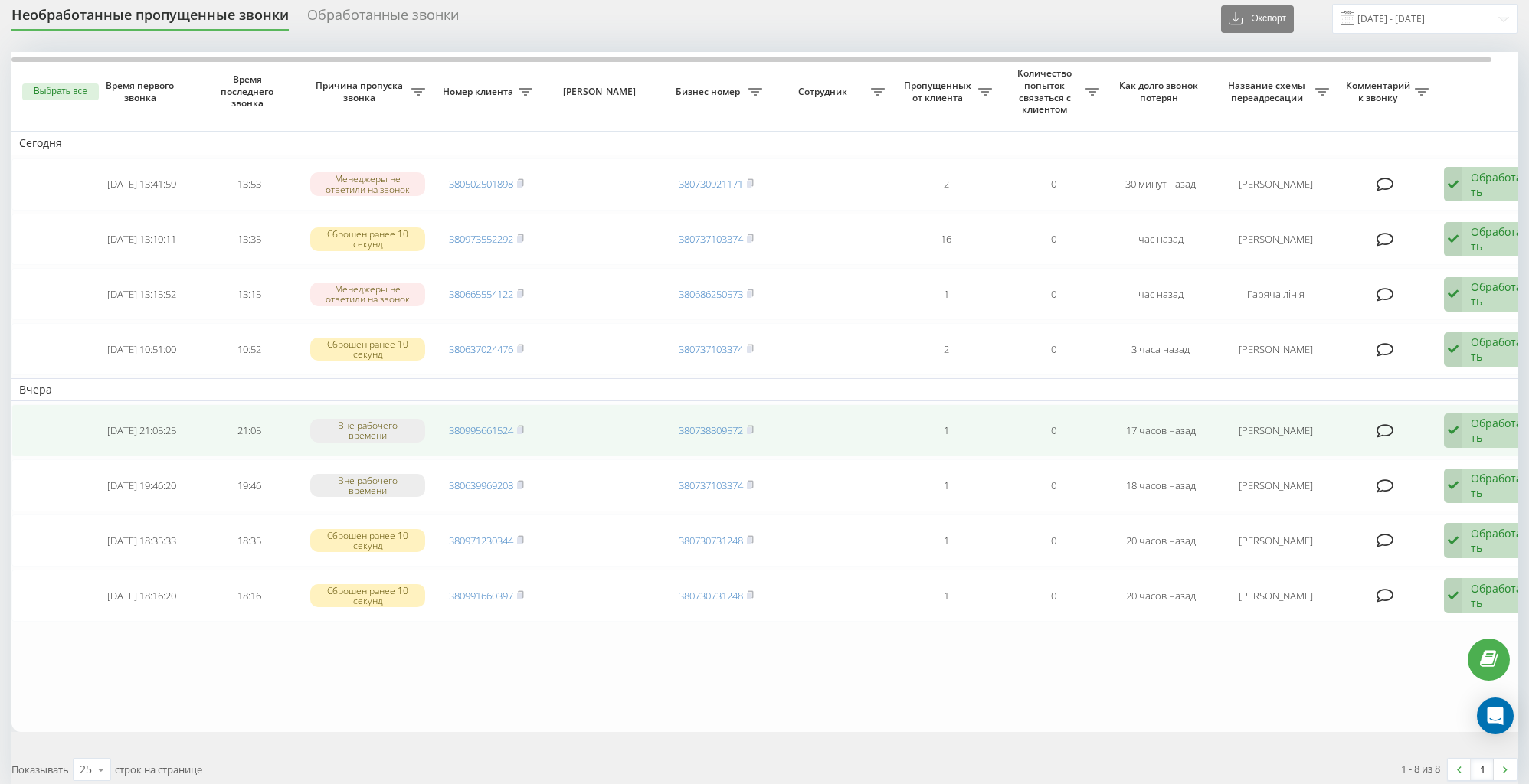
click at [518, 428] on span "380995661524" at bounding box center [486, 430] width 75 height 14
click at [513, 424] on link "380995661524" at bounding box center [481, 430] width 65 height 14
click at [521, 427] on rect at bounding box center [519, 430] width 4 height 7
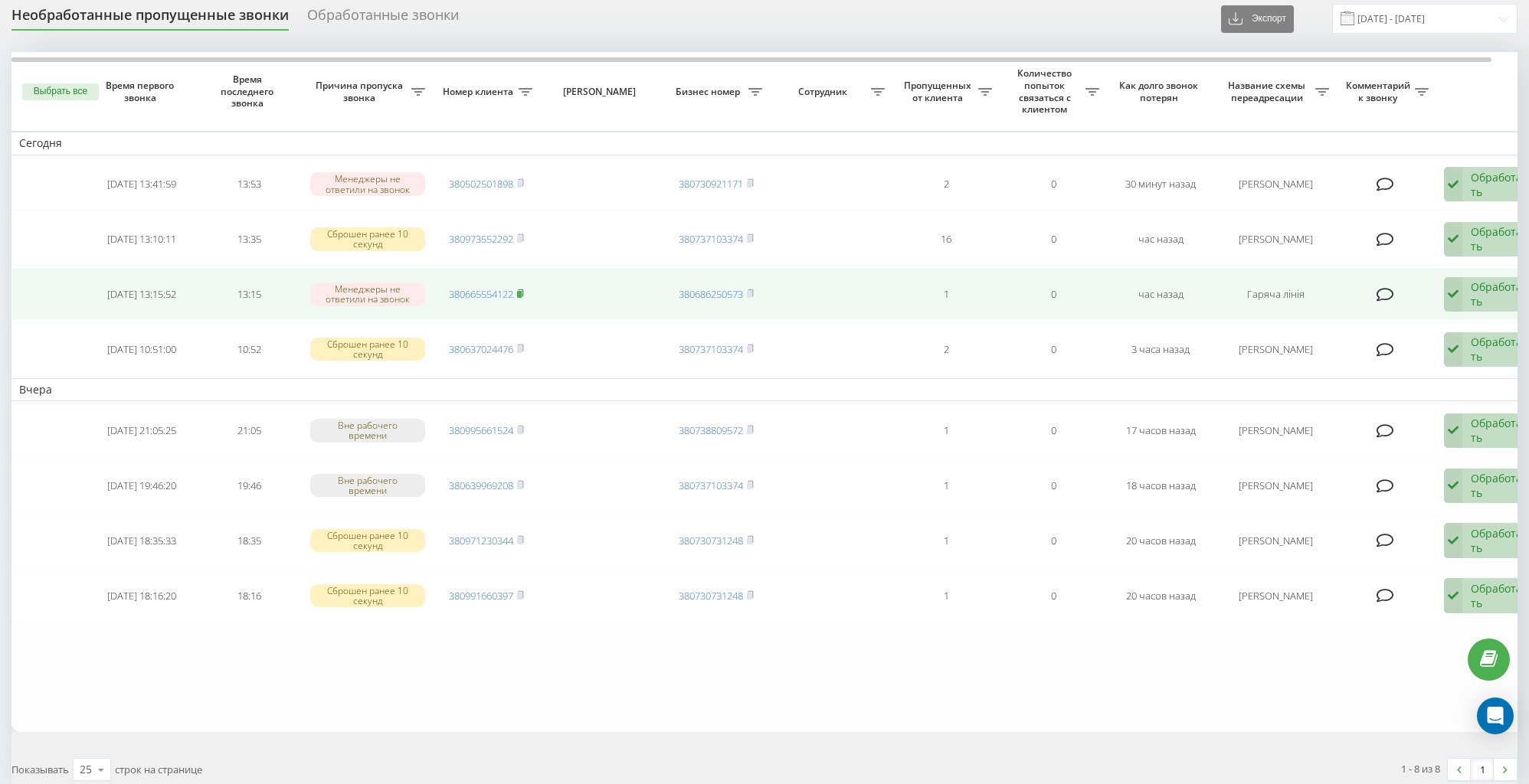
click at [523, 292] on icon at bounding box center [520, 293] width 5 height 7
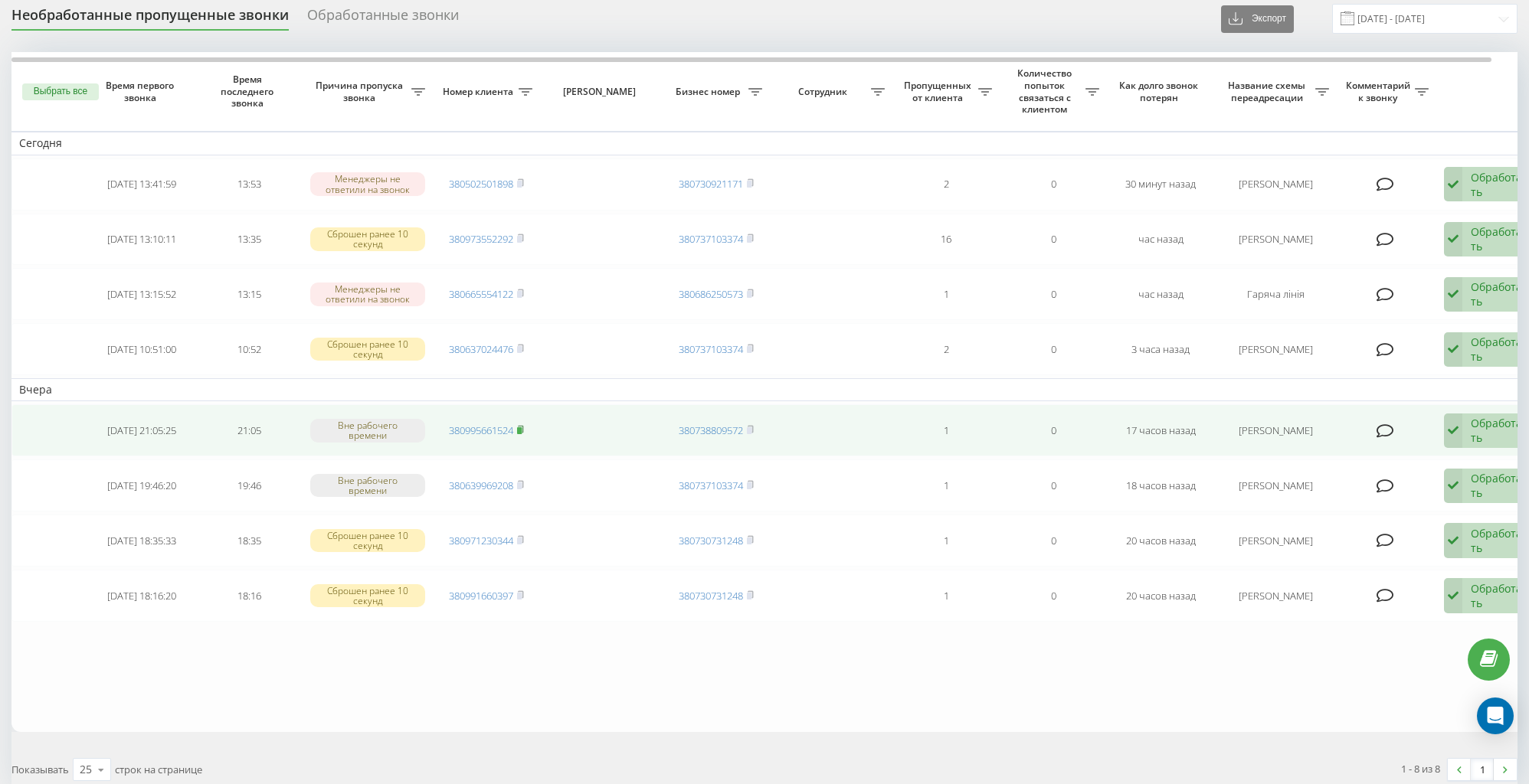
click at [523, 428] on icon at bounding box center [520, 430] width 5 height 7
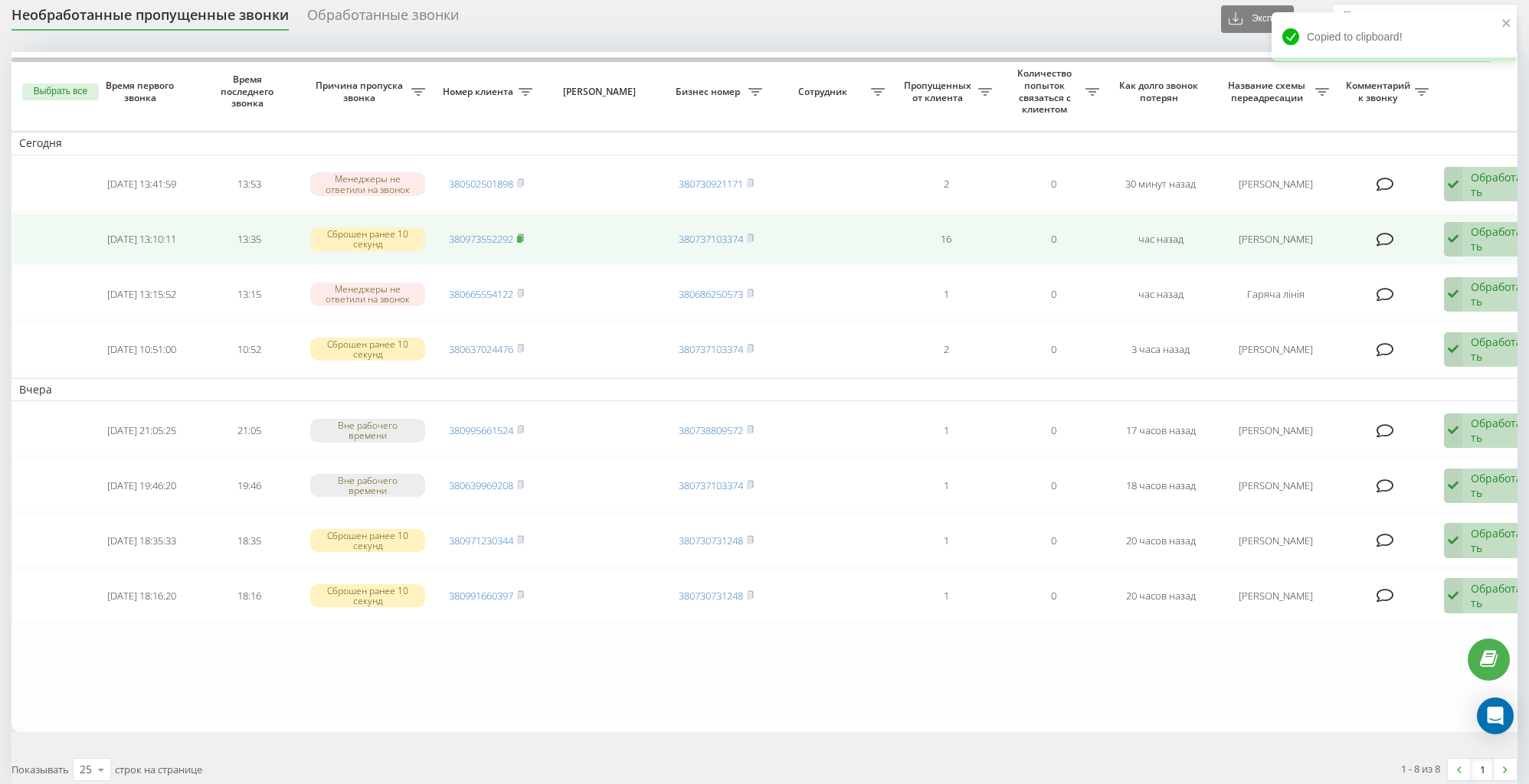
click at [523, 239] on icon at bounding box center [520, 238] width 5 height 7
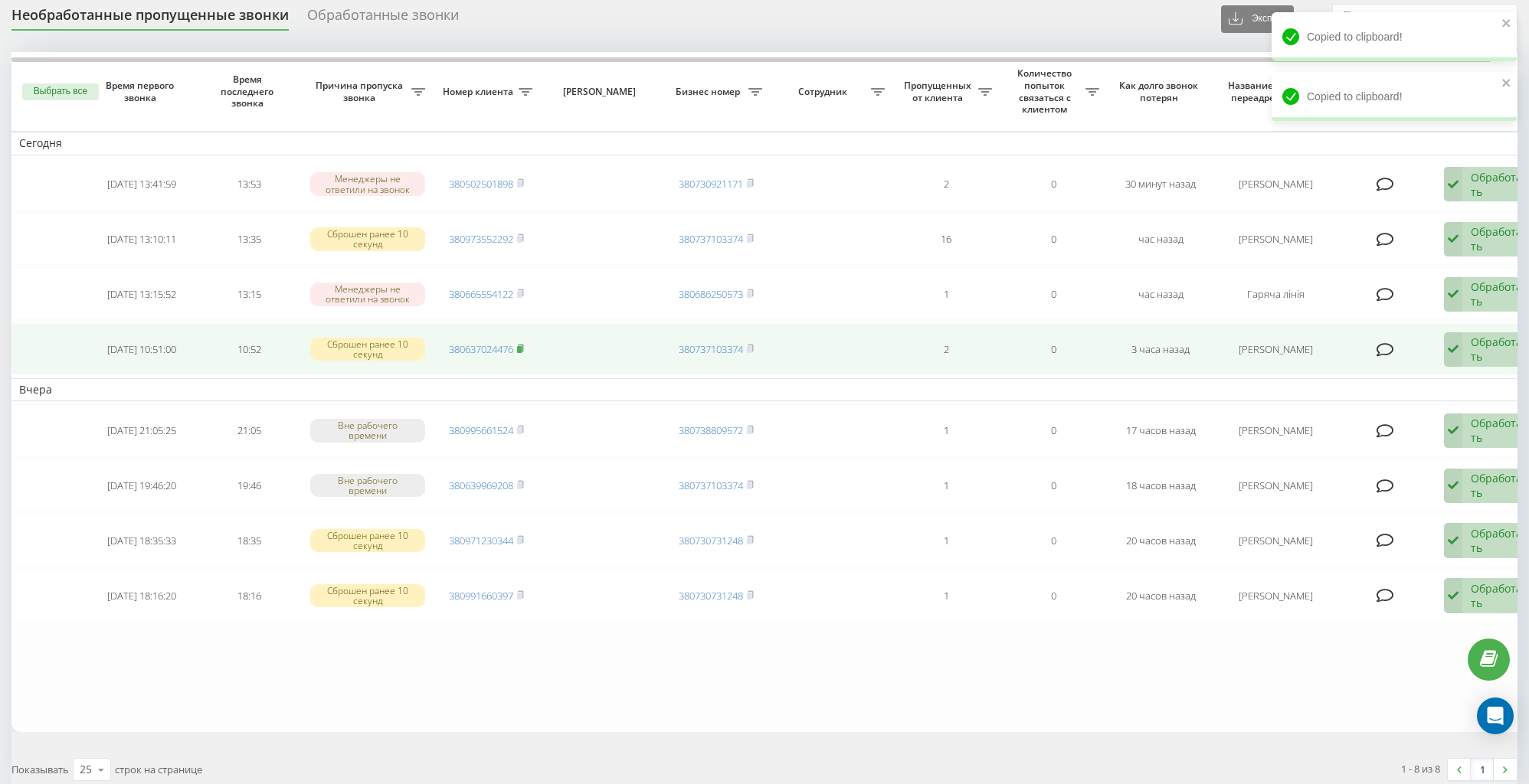
click at [522, 346] on rect at bounding box center [519, 349] width 4 height 7
click at [520, 346] on rect at bounding box center [519, 349] width 4 height 7
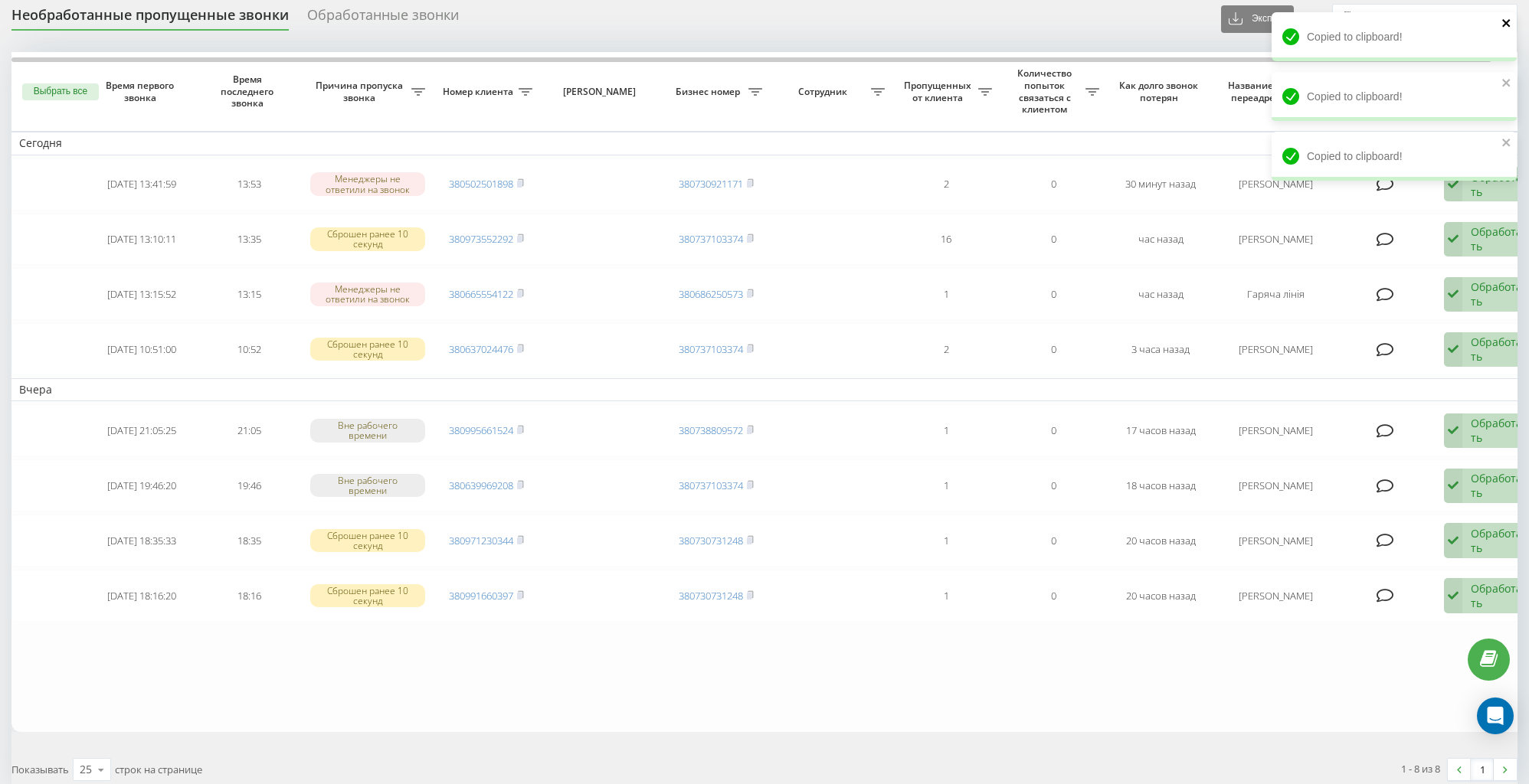
click at [1510, 26] on icon "close" at bounding box center [1507, 23] width 10 height 12
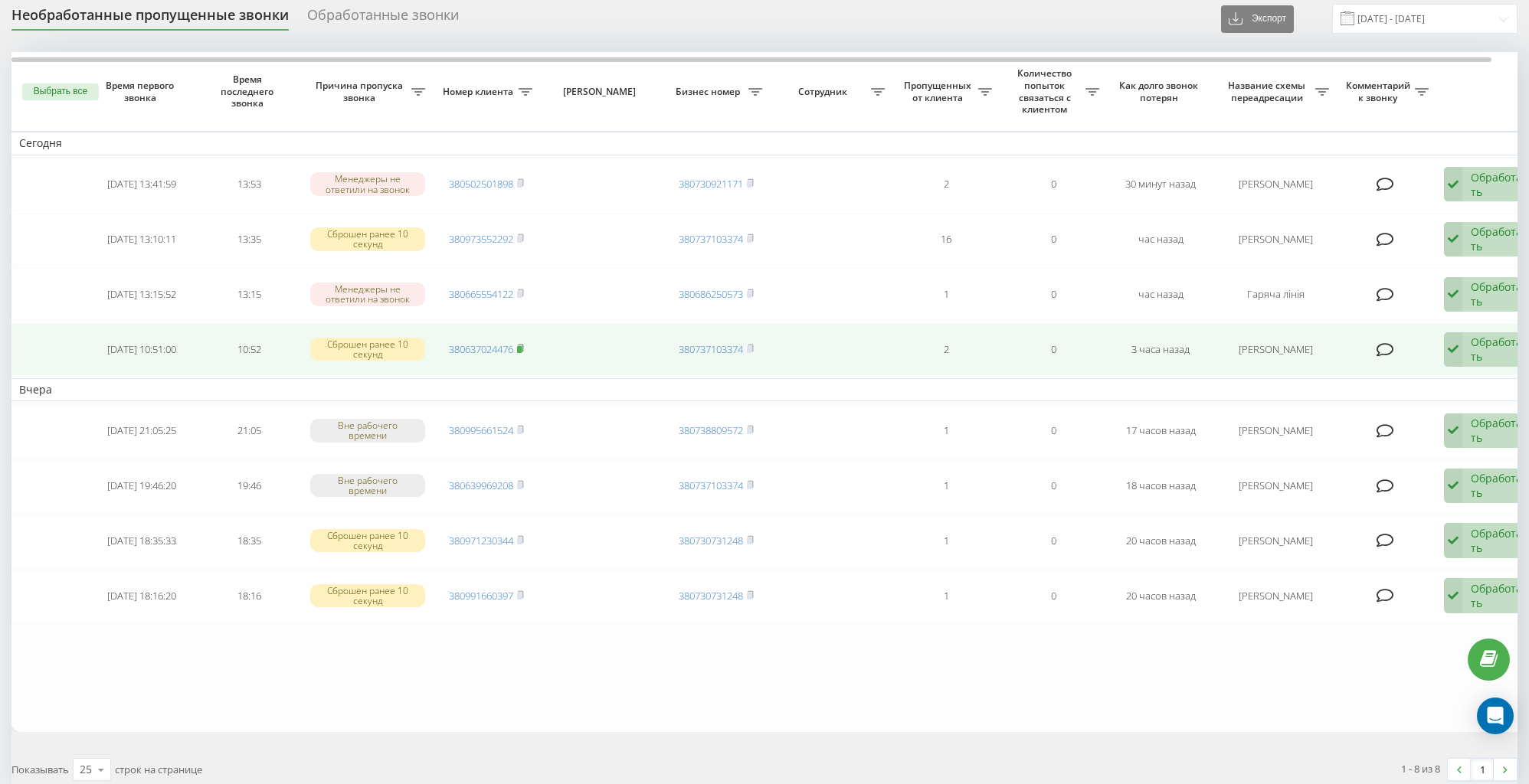
click at [524, 345] on icon at bounding box center [520, 348] width 7 height 9
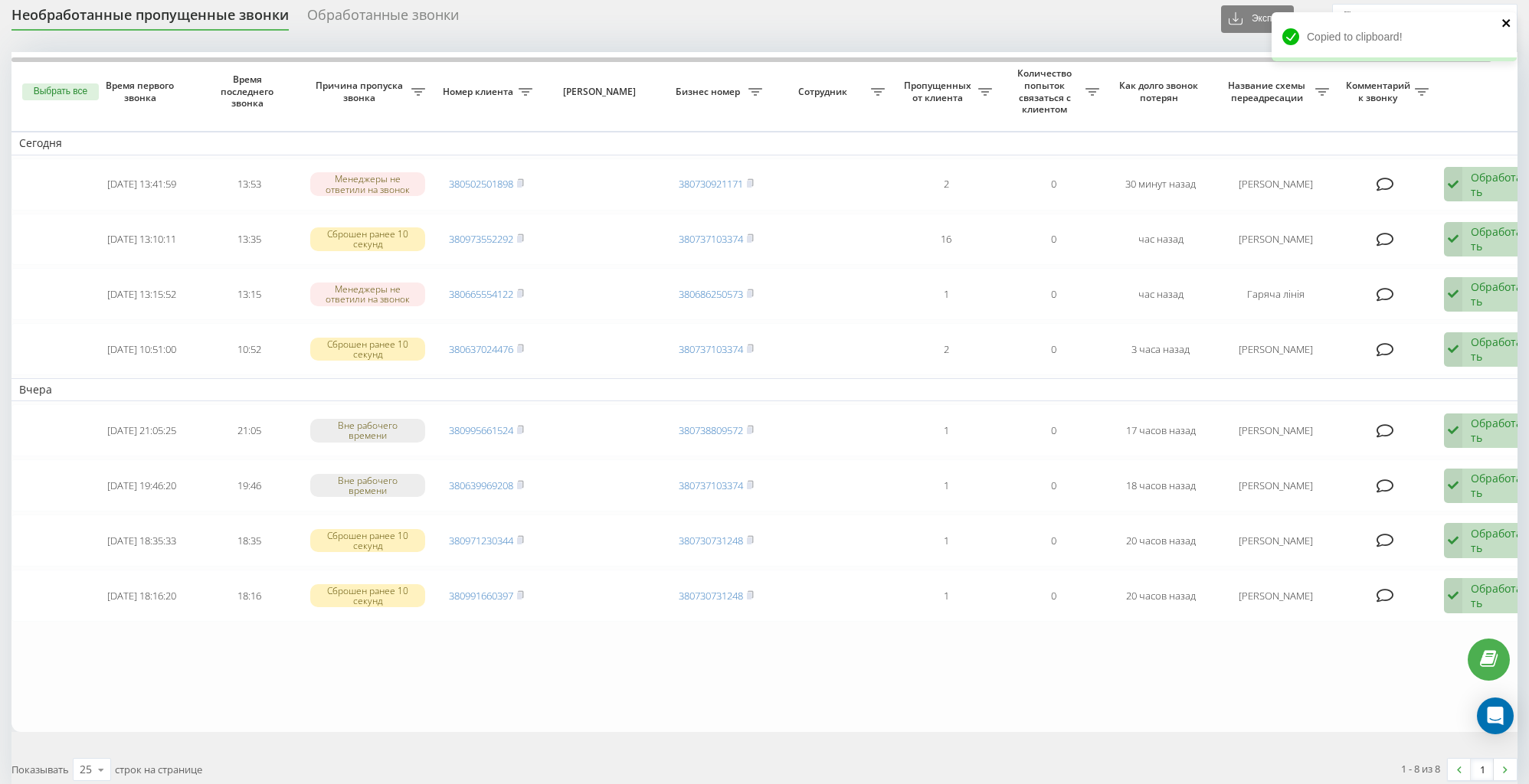
click at [1509, 21] on icon "close" at bounding box center [1507, 23] width 10 height 12
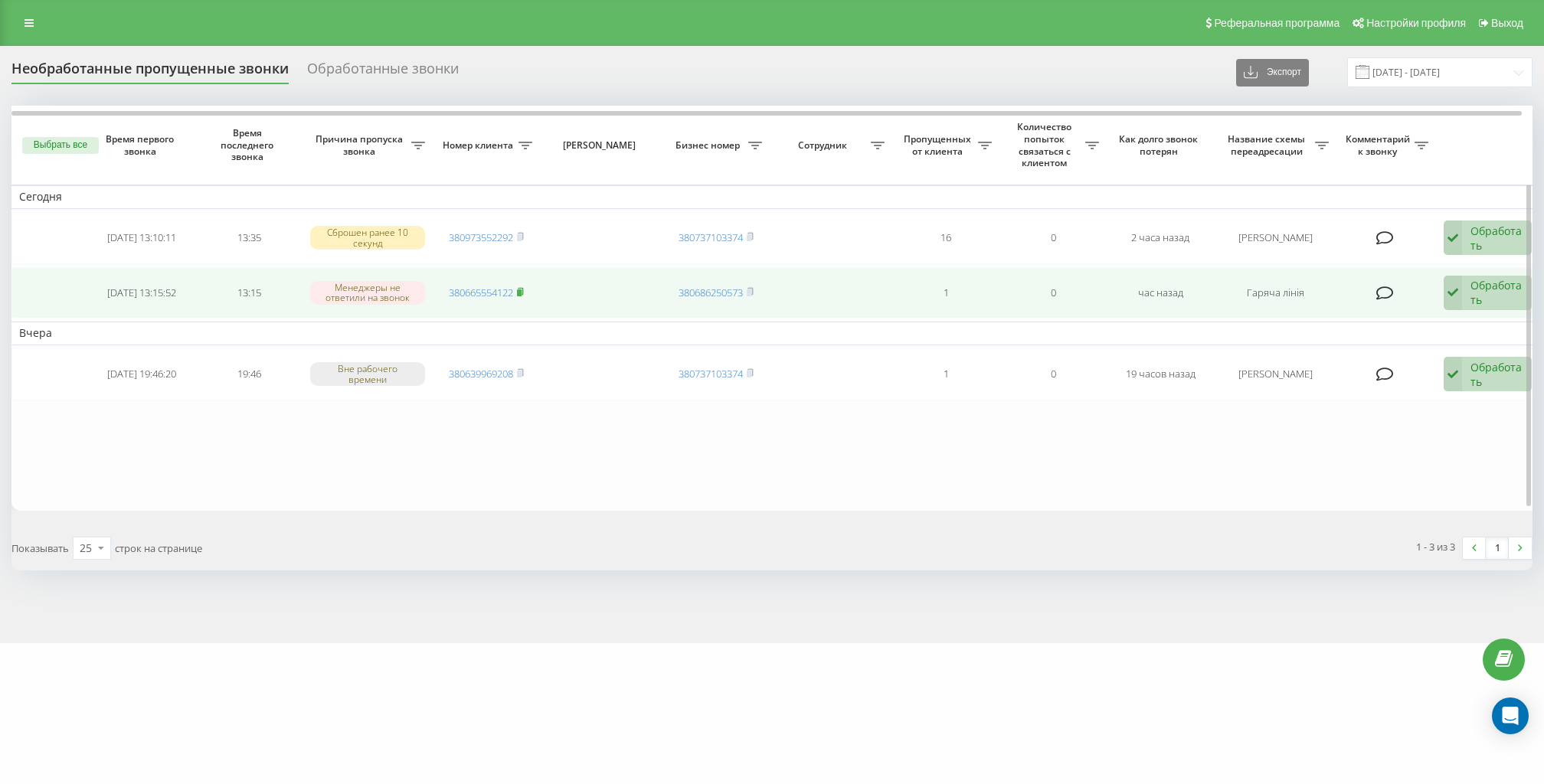
click at [522, 292] on rect at bounding box center [518, 293] width 4 height 7
click at [1433, 296] on td at bounding box center [1386, 293] width 99 height 52
click at [1450, 294] on icon at bounding box center [1453, 293] width 18 height 35
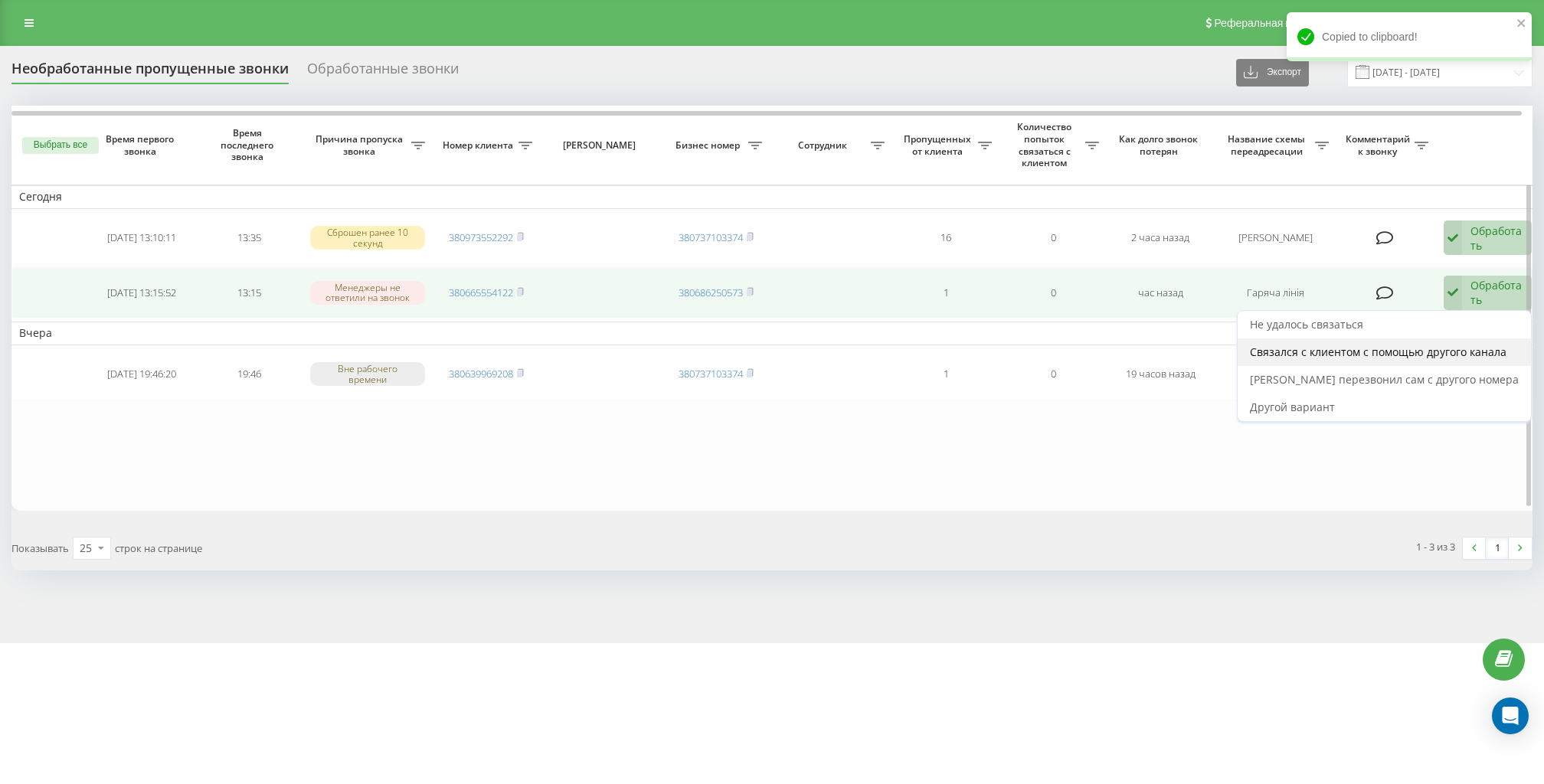
click at [1469, 356] on span "Связался с клиентом с помощью другого канала" at bounding box center [1378, 352] width 256 height 15
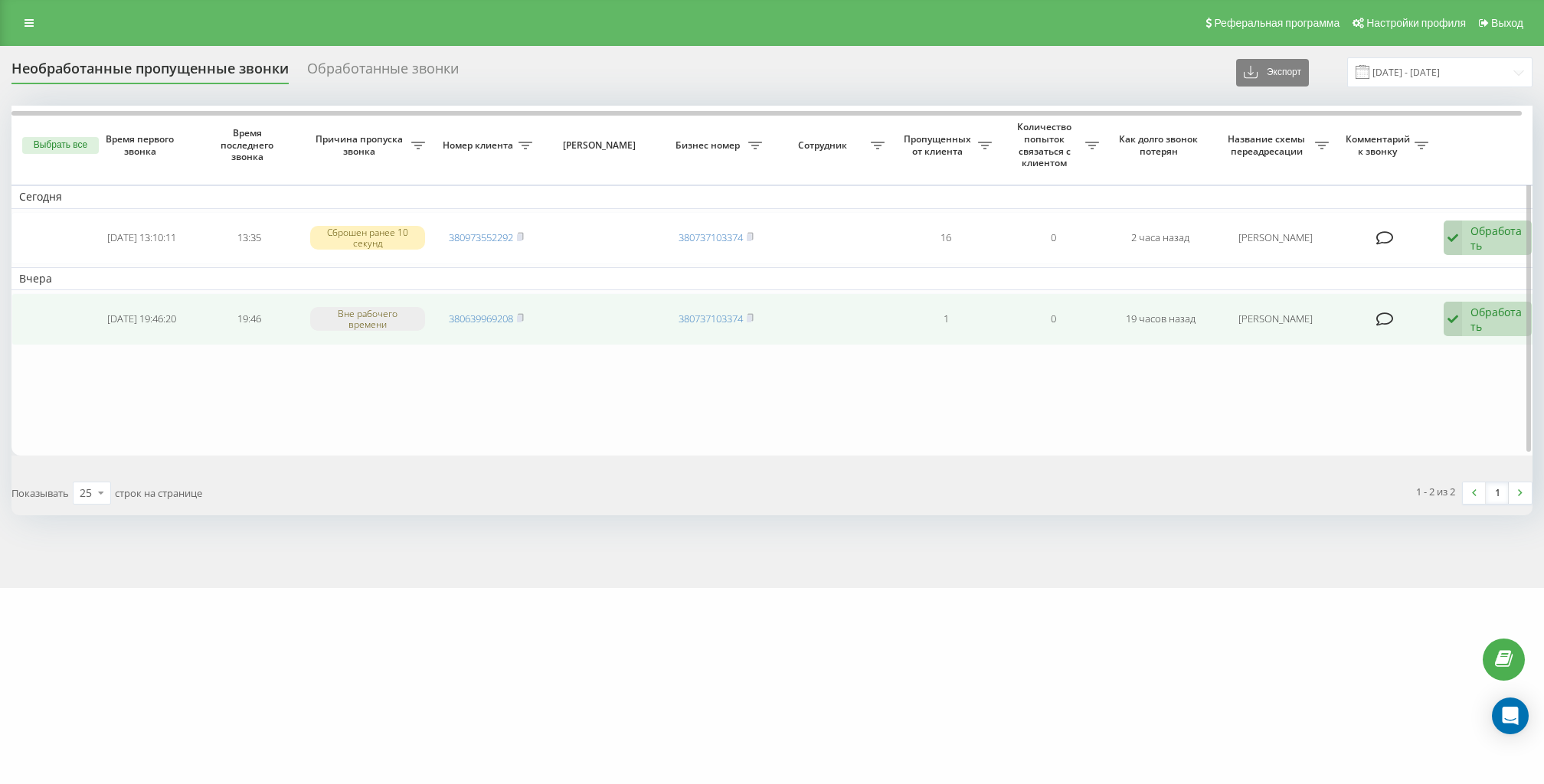
click at [523, 317] on icon at bounding box center [520, 317] width 5 height 7
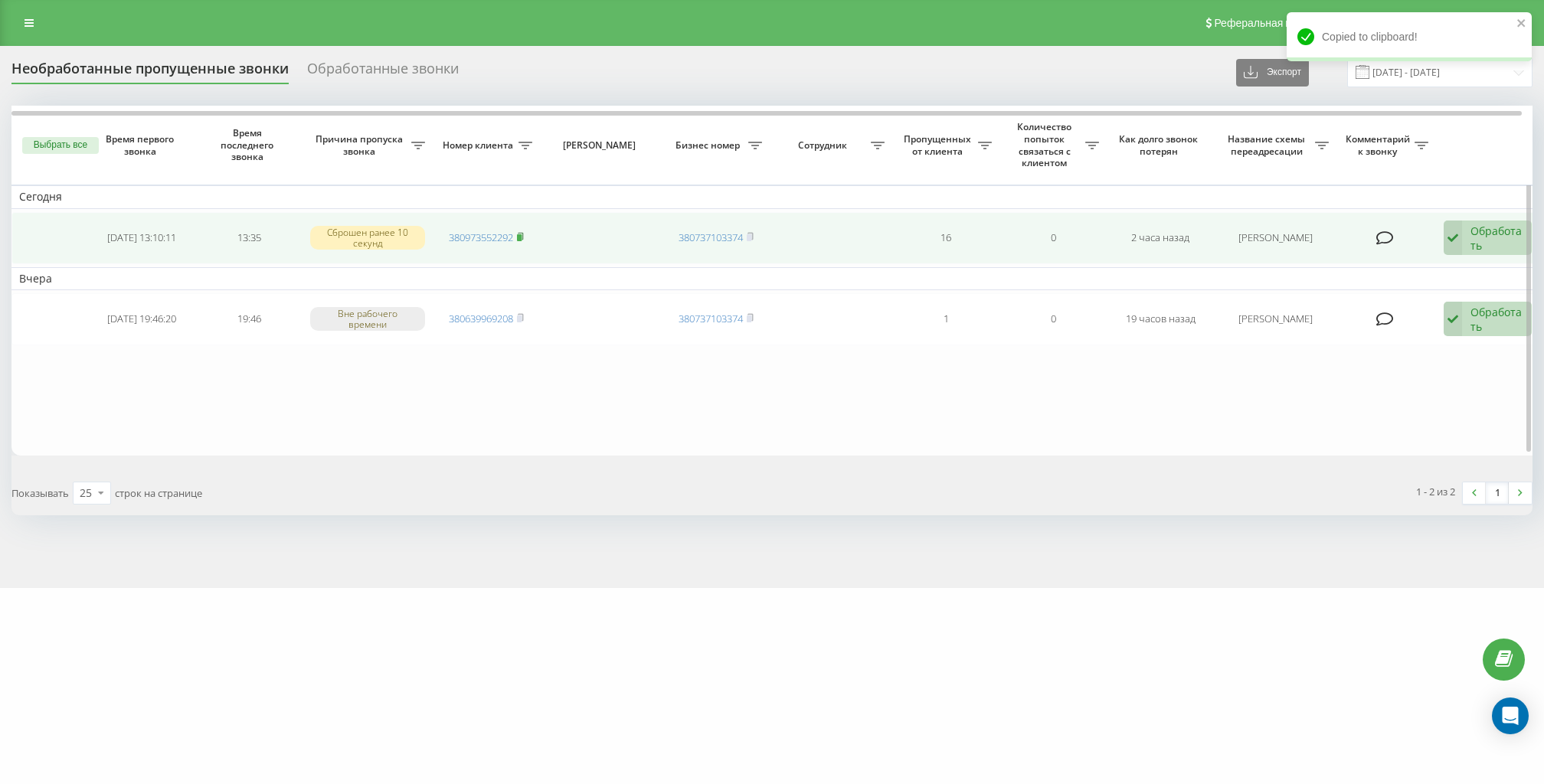
click at [522, 235] on rect at bounding box center [518, 238] width 4 height 7
click at [518, 238] on rect at bounding box center [518, 238] width 4 height 7
click at [519, 237] on rect at bounding box center [518, 238] width 4 height 7
drag, startPoint x: 933, startPoint y: 243, endPoint x: 952, endPoint y: 237, distance: 19.9
click at [952, 237] on td "16" at bounding box center [945, 238] width 107 height 52
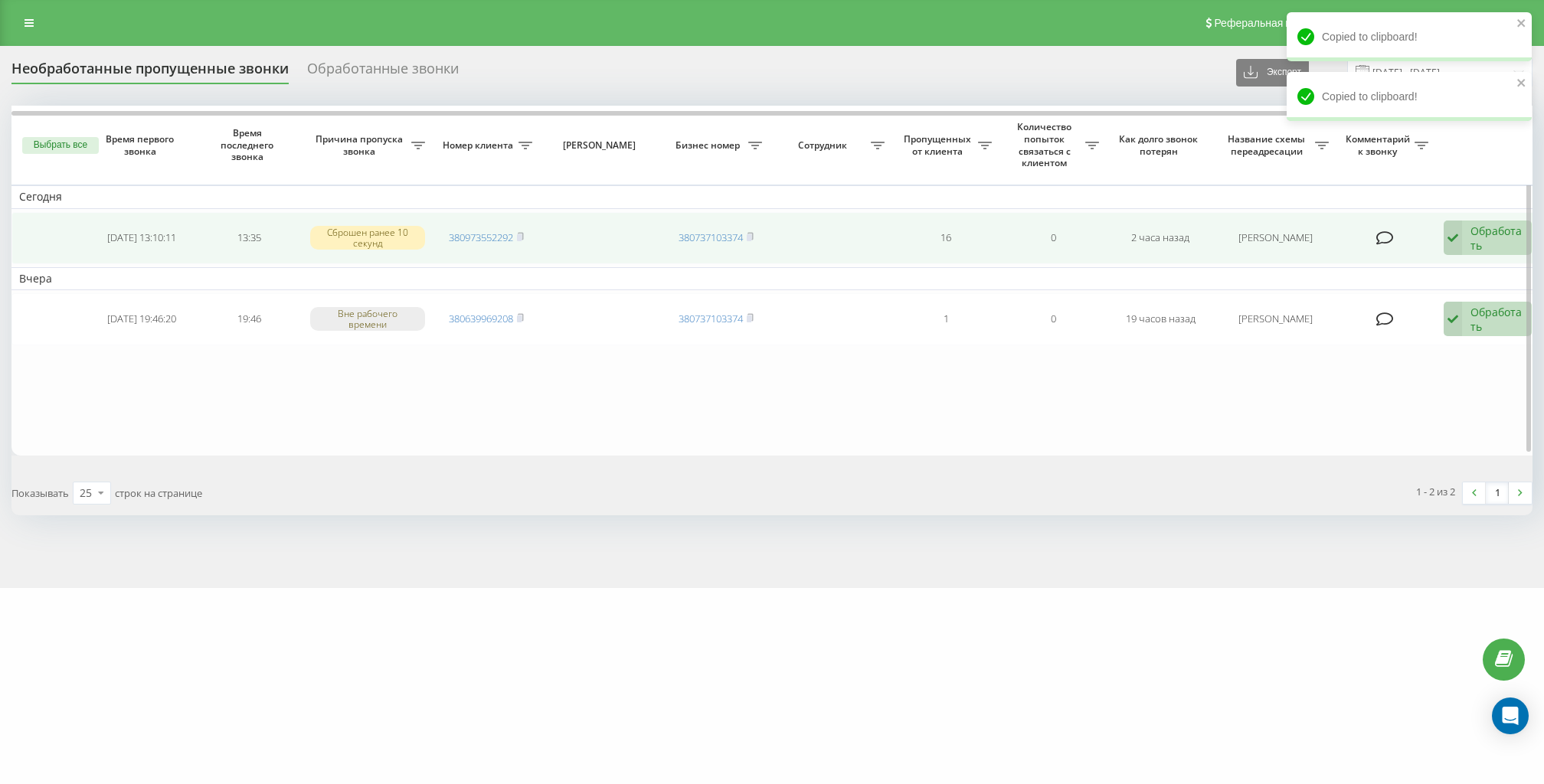
click at [952, 237] on td "16" at bounding box center [945, 238] width 107 height 52
drag, startPoint x: 952, startPoint y: 237, endPoint x: 941, endPoint y: 239, distance: 11.2
click at [941, 239] on td "16" at bounding box center [945, 238] width 107 height 52
drag, startPoint x: 941, startPoint y: 239, endPoint x: 968, endPoint y: 235, distance: 27.3
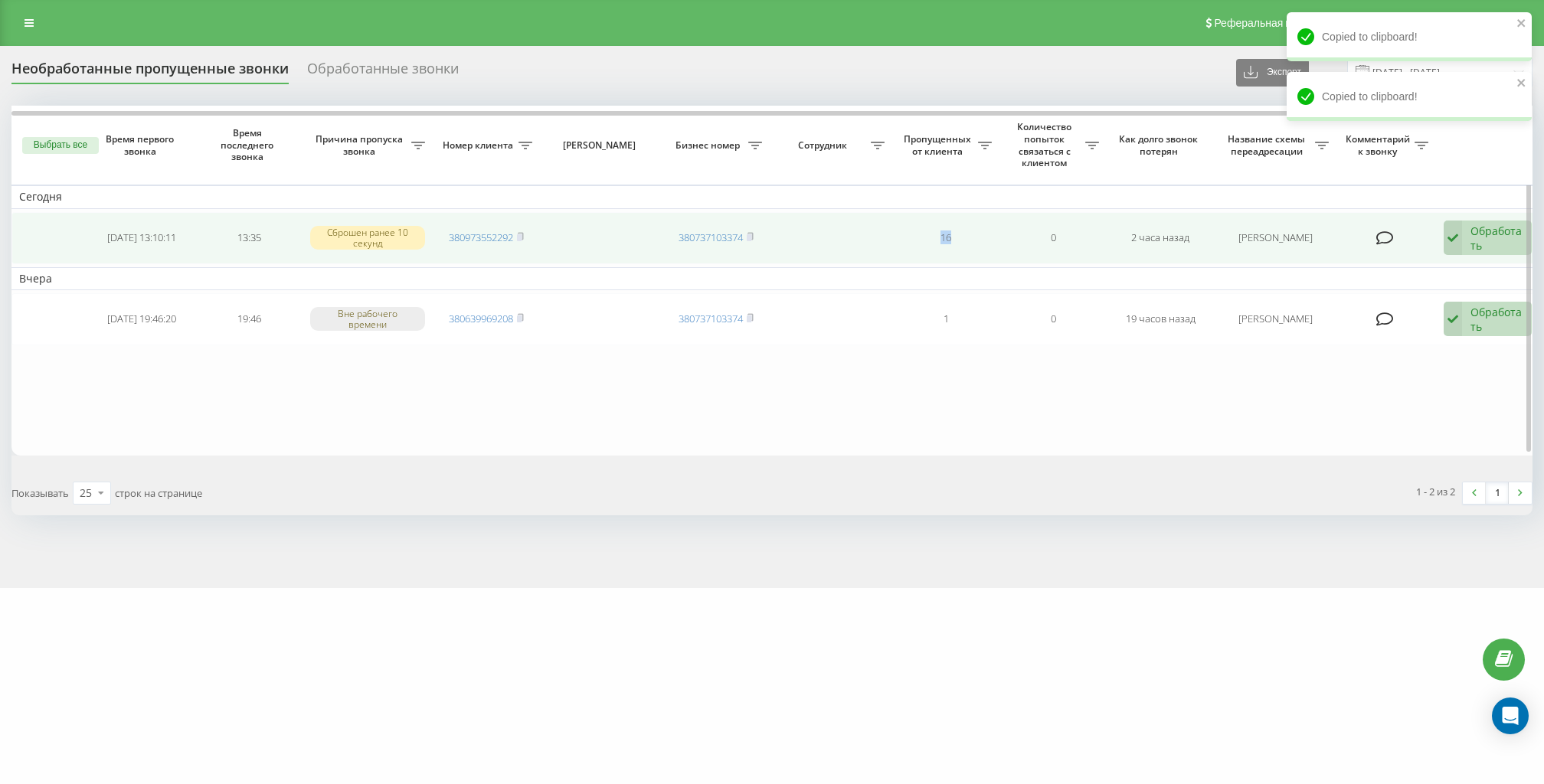
click at [968, 235] on td "16" at bounding box center [945, 238] width 107 height 52
drag, startPoint x: 968, startPoint y: 235, endPoint x: 901, endPoint y: 774, distance: 543.1
click at [968, 235] on td "16" at bounding box center [945, 238] width 107 height 52
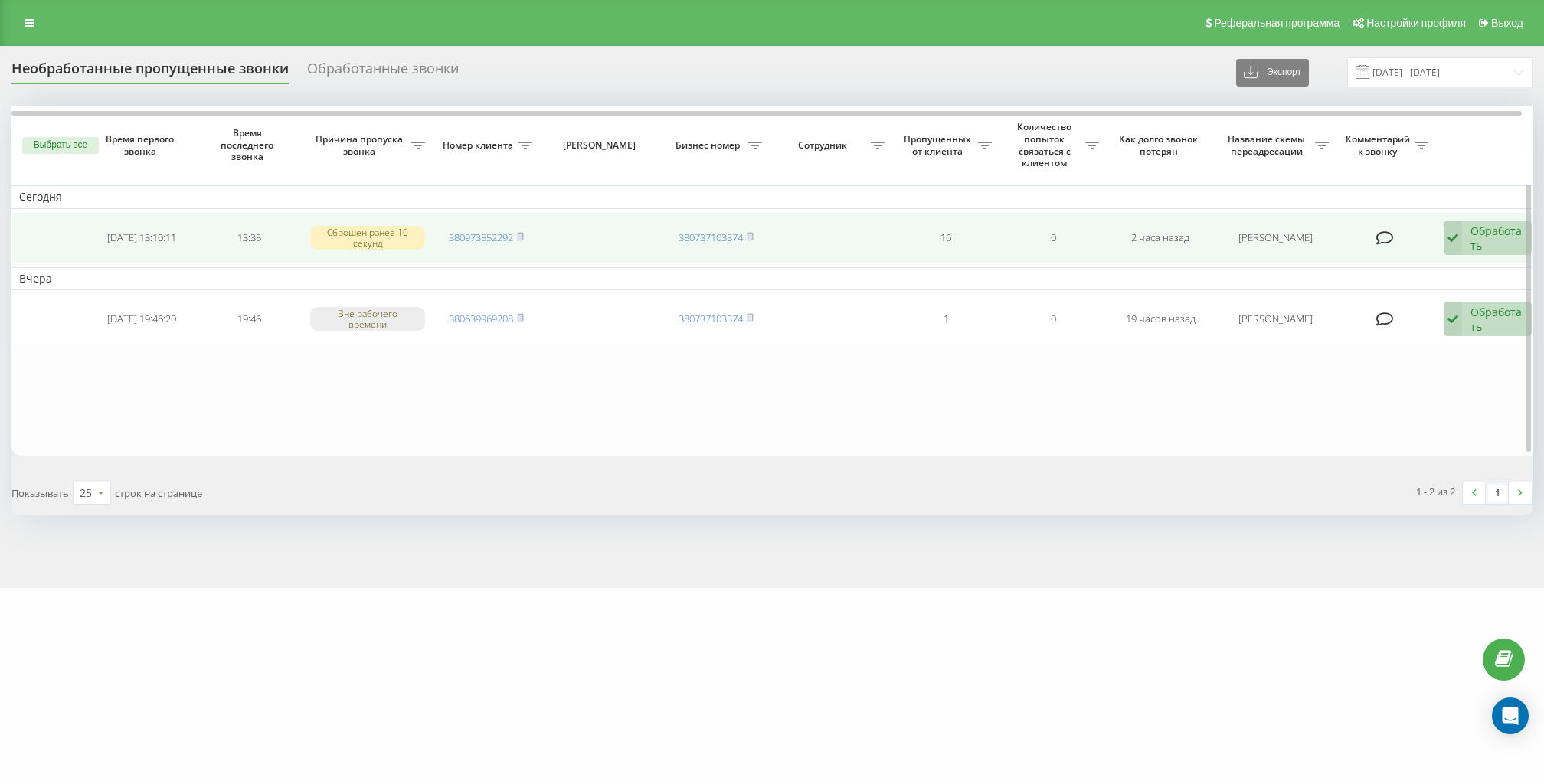
click at [527, 232] on td "380973552292" at bounding box center [486, 238] width 107 height 52
click at [518, 232] on icon at bounding box center [520, 236] width 7 height 9
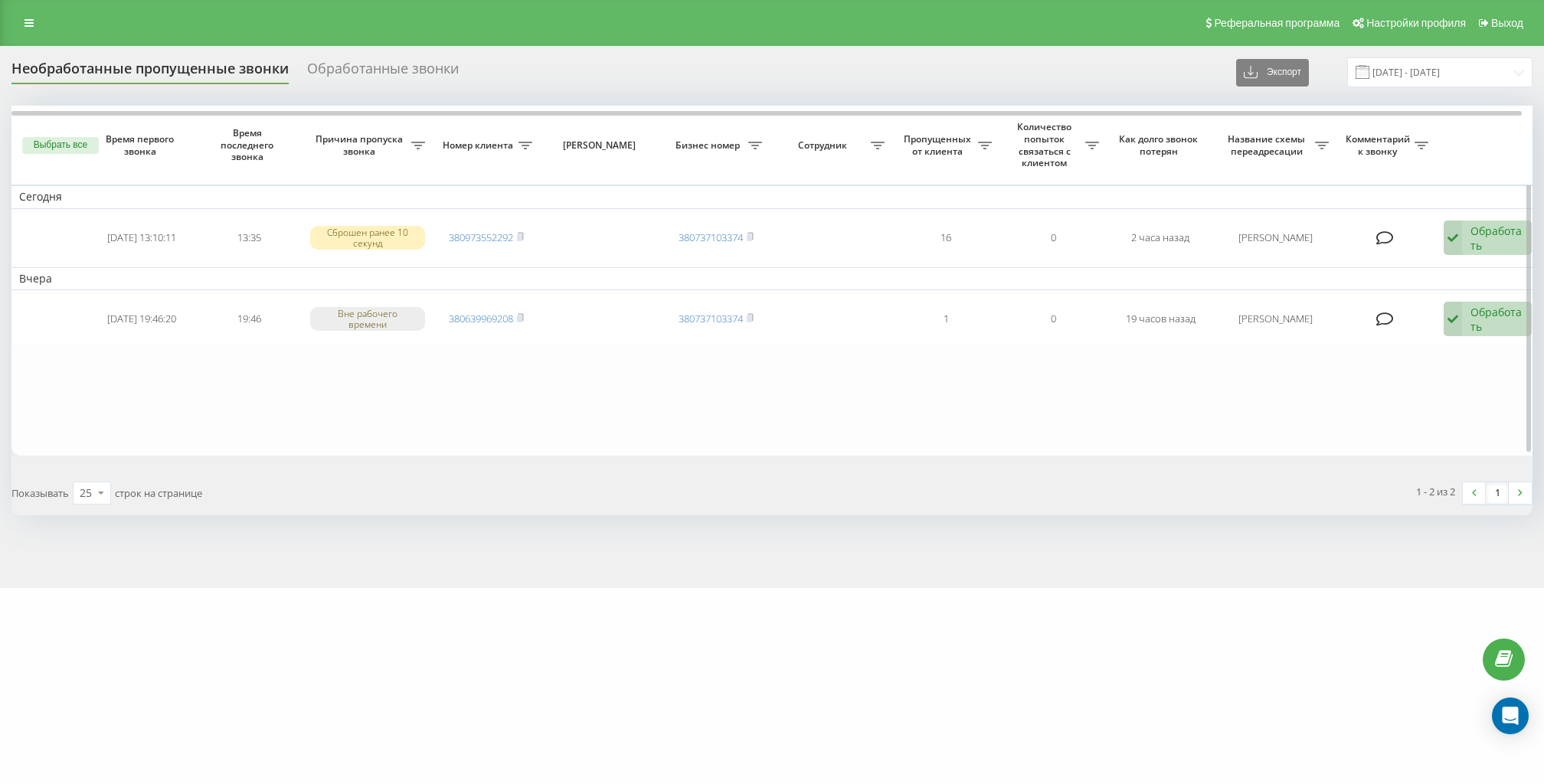
click at [1093, 438] on table "Сегодня 2025-09-19 13:10:11 13:35 Сброшен ранее 10 секунд 380973552292 38073710…" at bounding box center [777, 280] width 1532 height 349
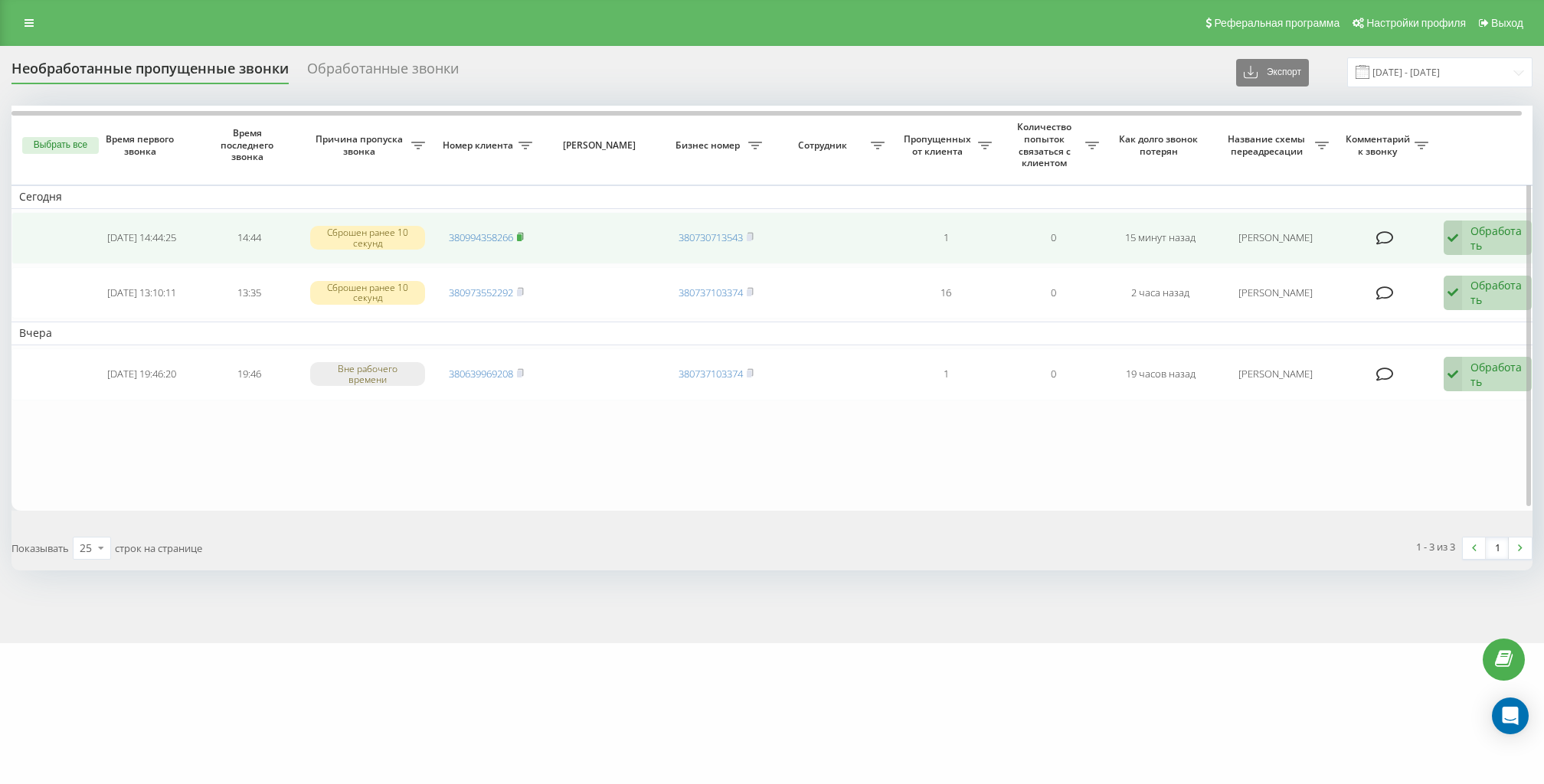
click at [522, 237] on rect at bounding box center [518, 238] width 4 height 7
